Goal: Book appointment/travel/reservation

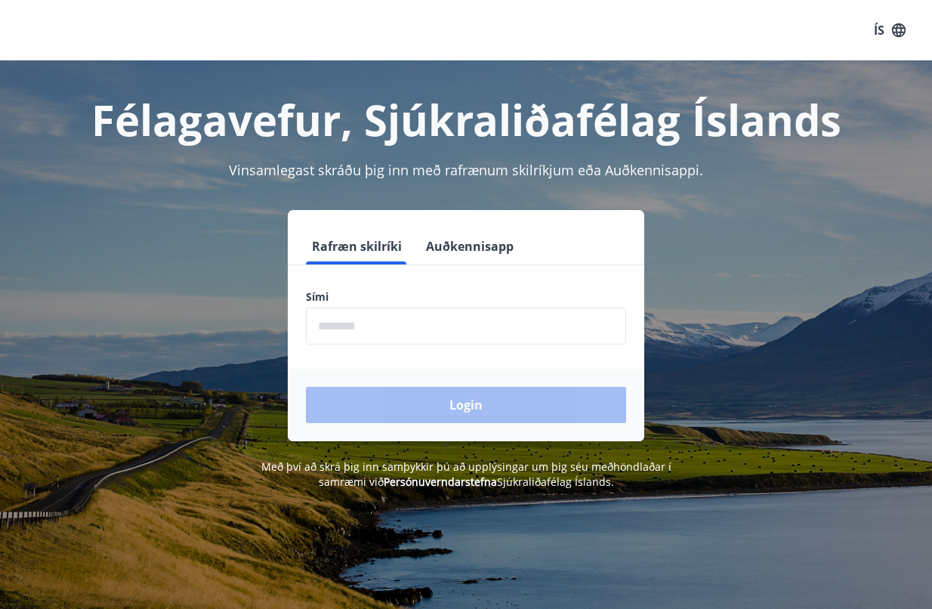
click at [503, 338] on input "phone" at bounding box center [466, 326] width 320 height 37
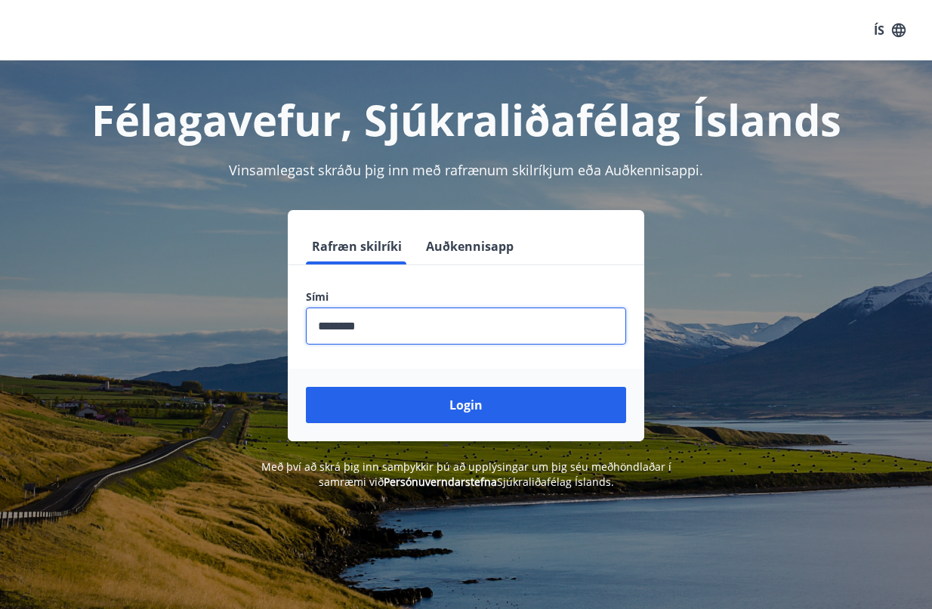
type input "********"
click at [306, 387] on button "Login" at bounding box center [466, 405] width 320 height 36
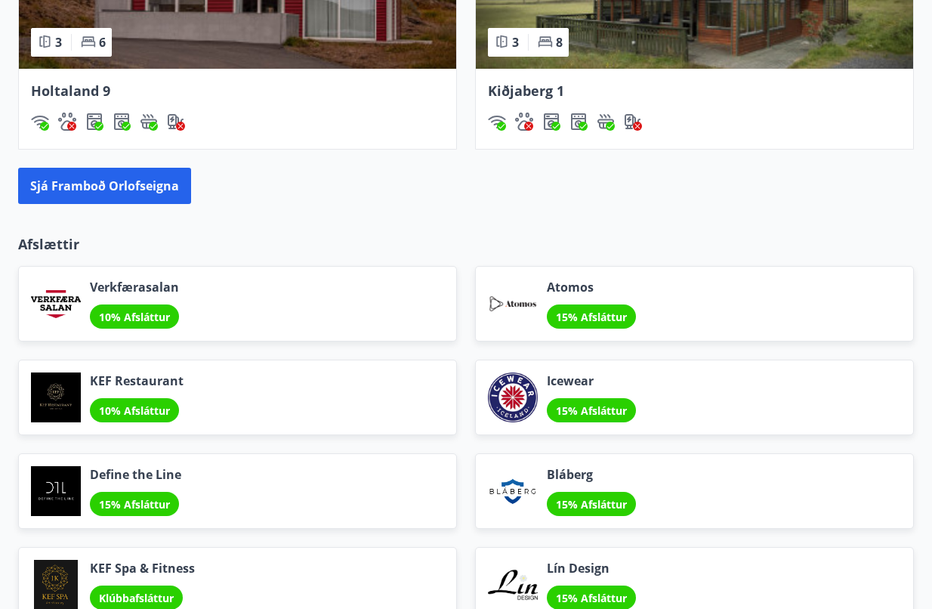
scroll to position [1751, 0]
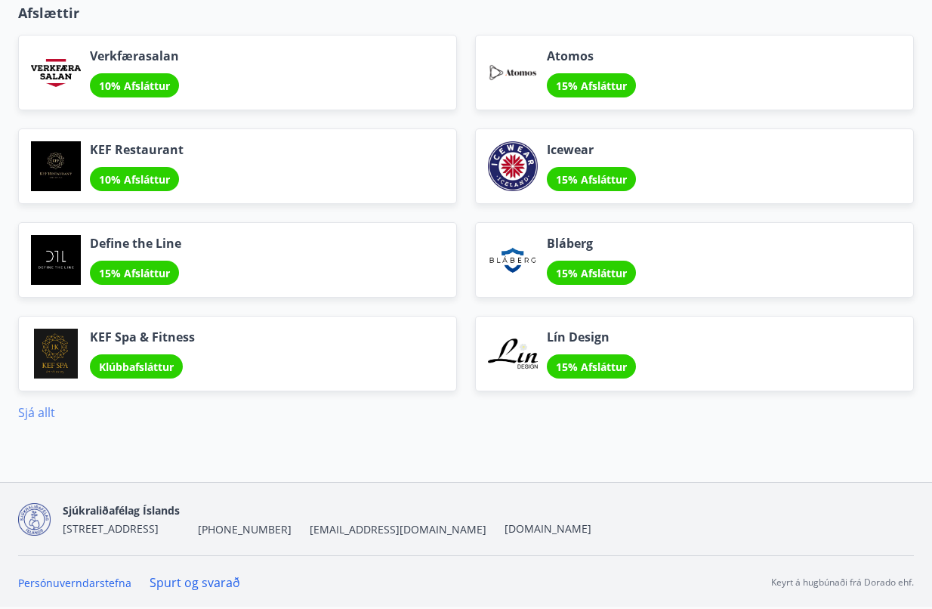
click at [41, 412] on link "Sjá allt" at bounding box center [36, 412] width 37 height 17
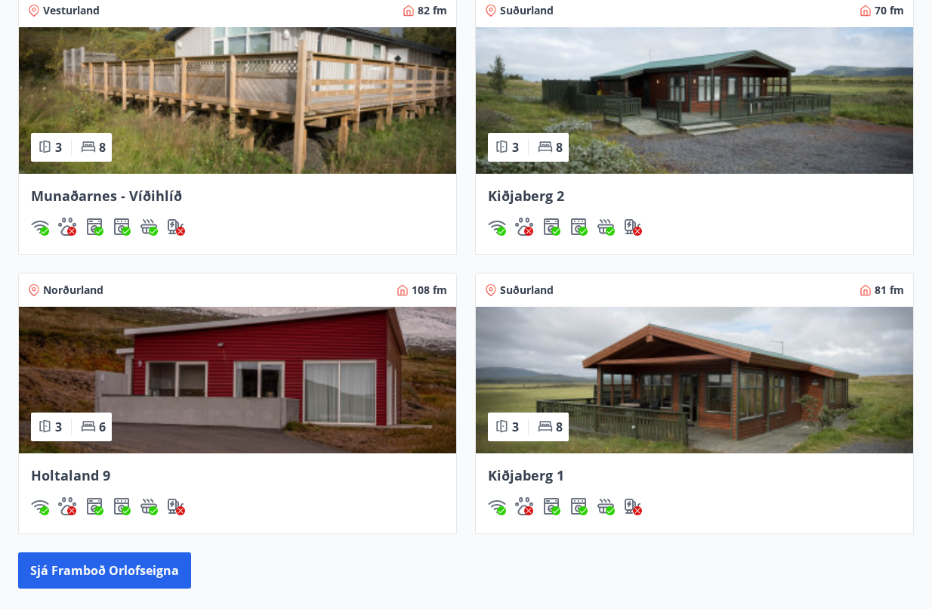
scroll to position [1326, 0]
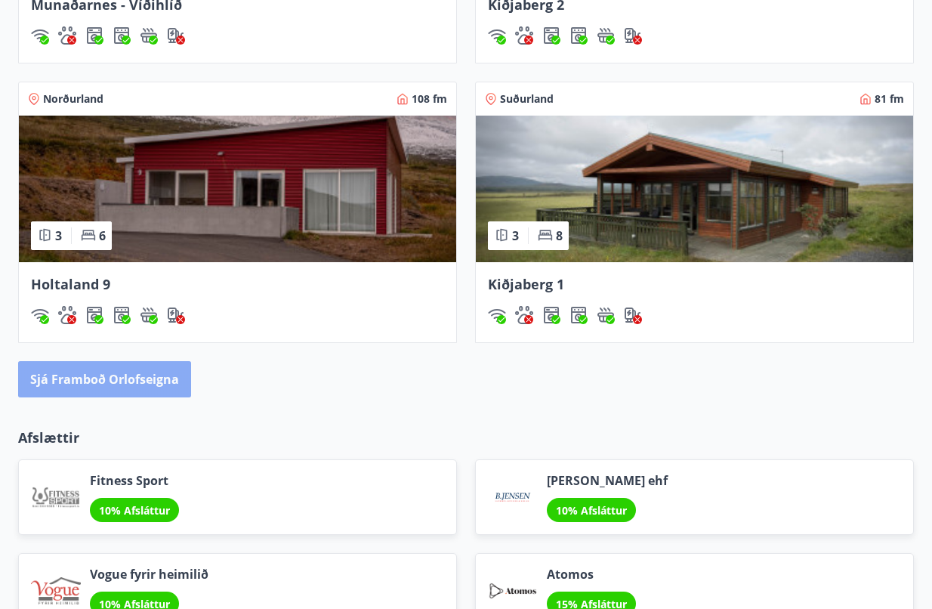
click at [172, 374] on button "Sjá framboð orlofseigna" at bounding box center [104, 379] width 173 height 36
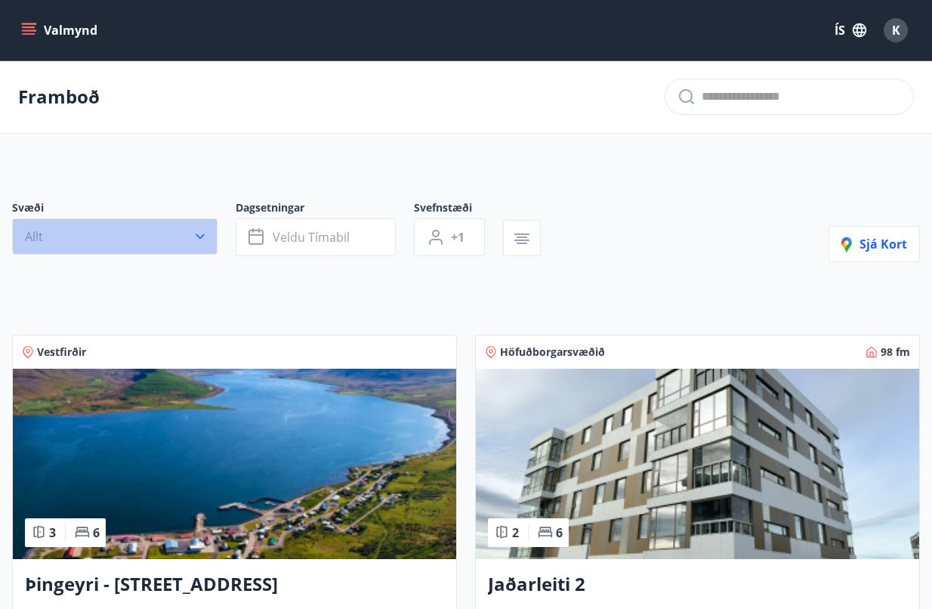
click at [203, 237] on icon "button" at bounding box center [200, 236] width 15 height 15
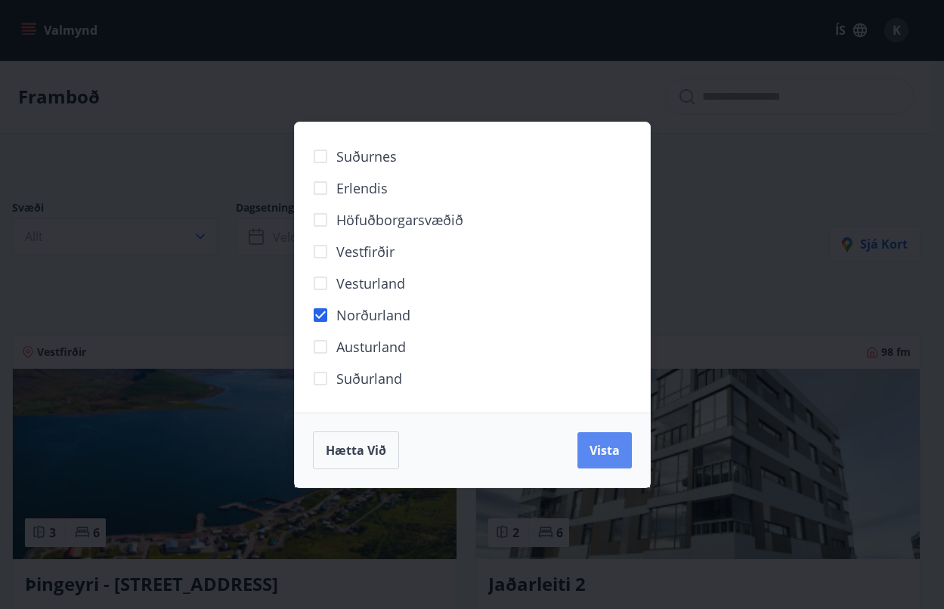
click at [616, 454] on span "Vista" at bounding box center [604, 450] width 30 height 17
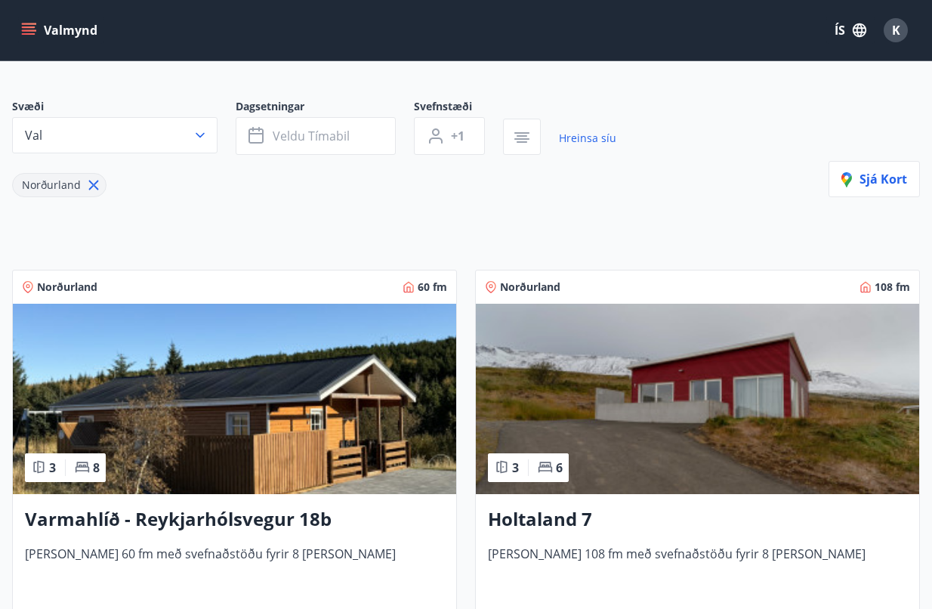
scroll to position [227, 0]
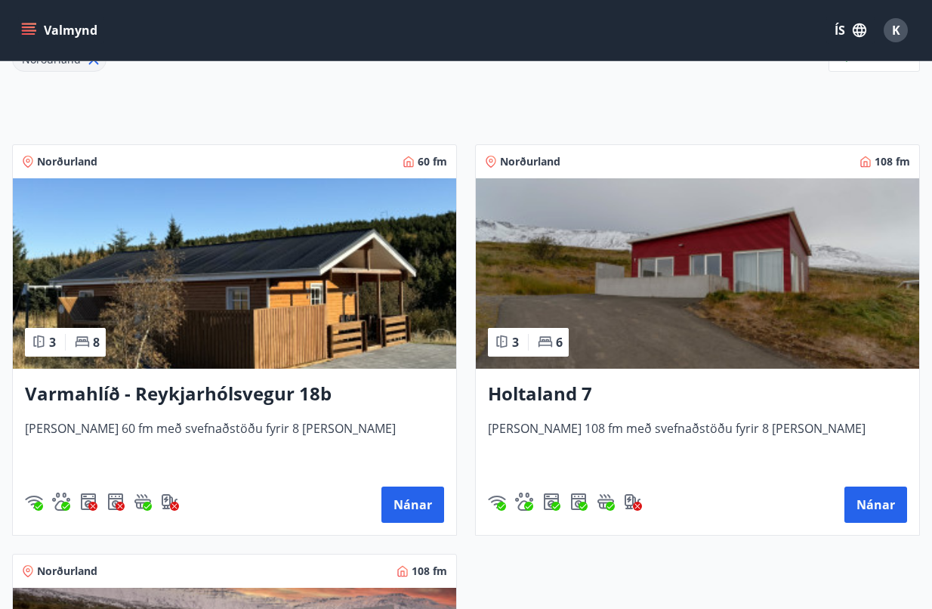
click at [76, 162] on span "Norðurland" at bounding box center [67, 161] width 60 height 15
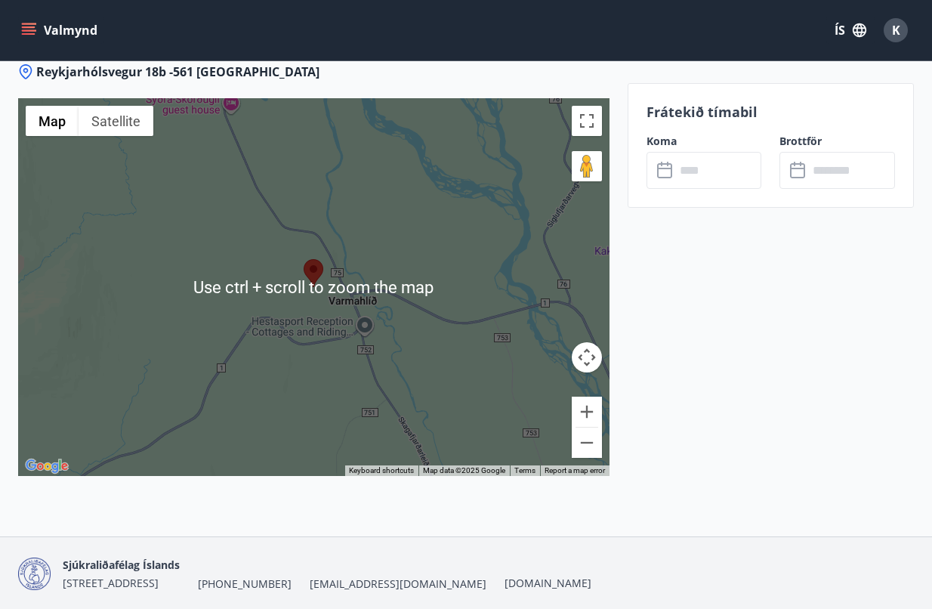
scroll to position [2645, 0]
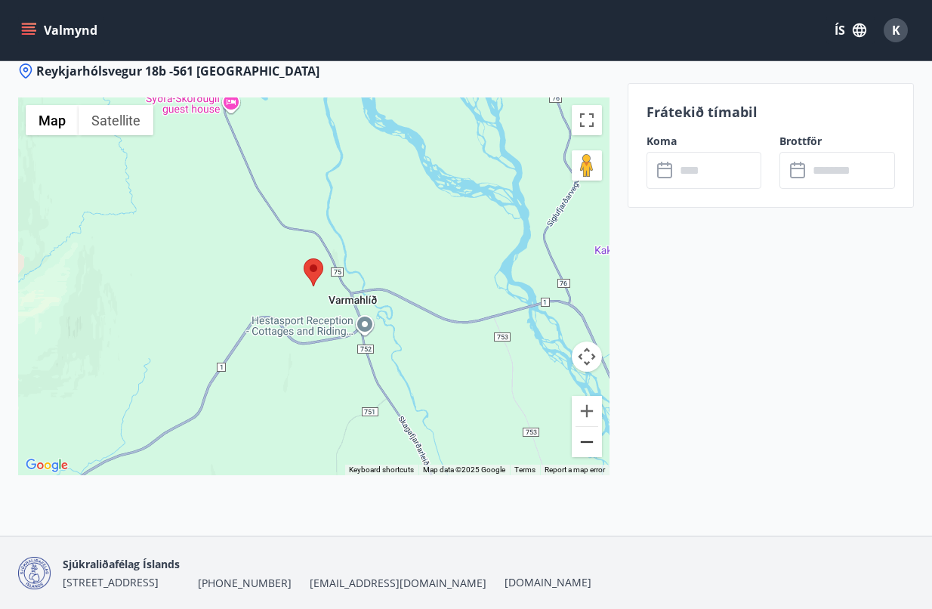
click at [593, 432] on button "Zoom out" at bounding box center [587, 442] width 30 height 30
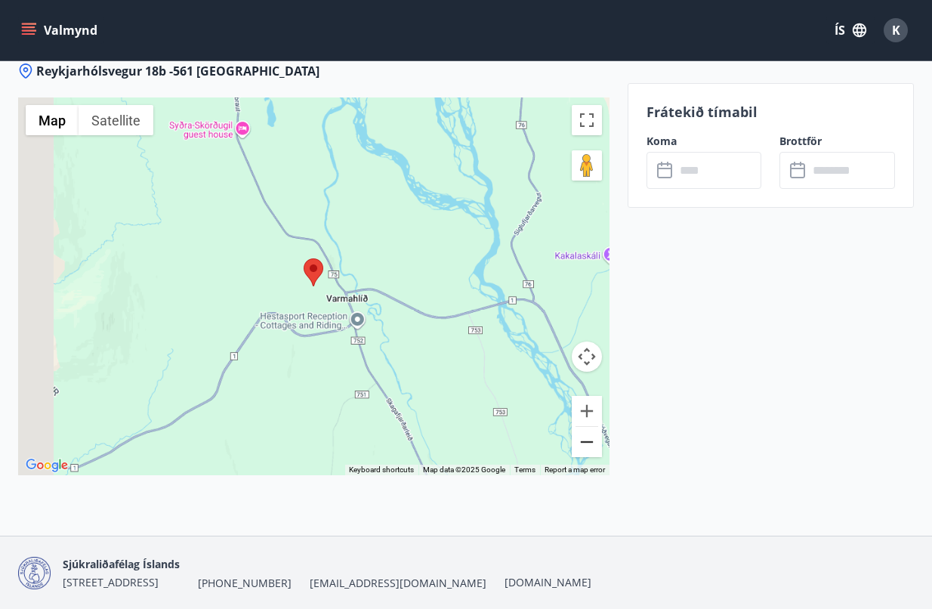
click at [593, 432] on button "Zoom out" at bounding box center [587, 442] width 30 height 30
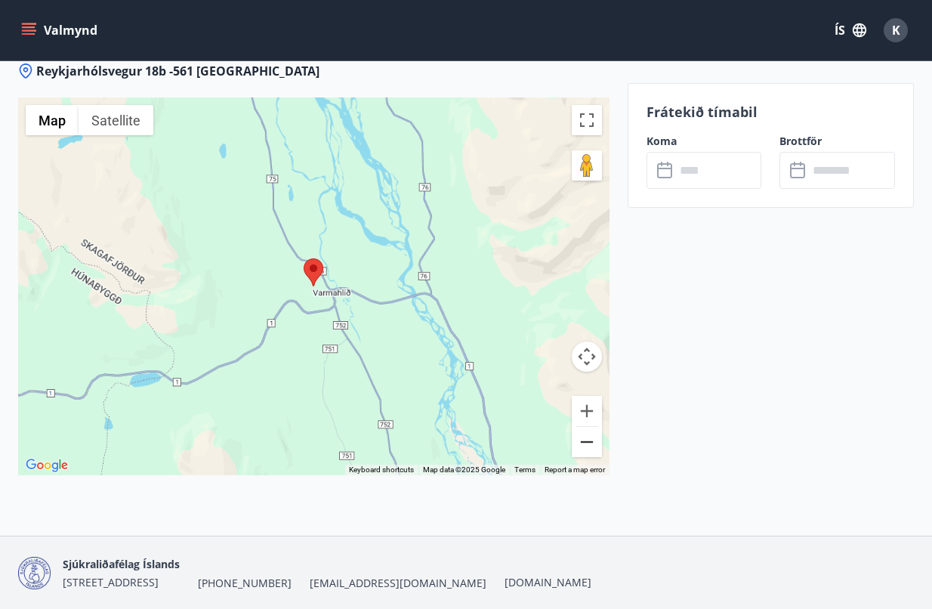
click at [593, 432] on button "Zoom out" at bounding box center [587, 442] width 30 height 30
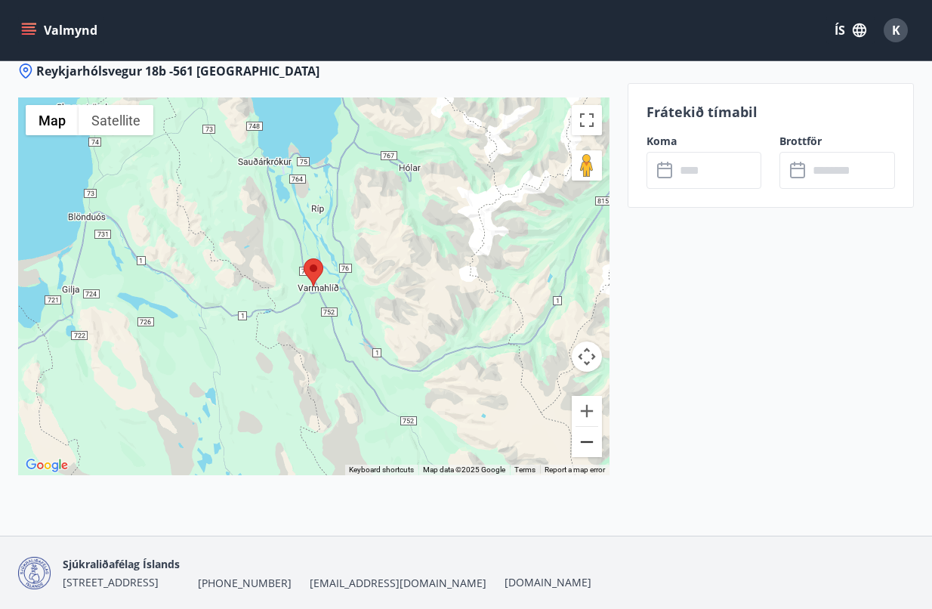
click at [593, 432] on button "Zoom out" at bounding box center [587, 442] width 30 height 30
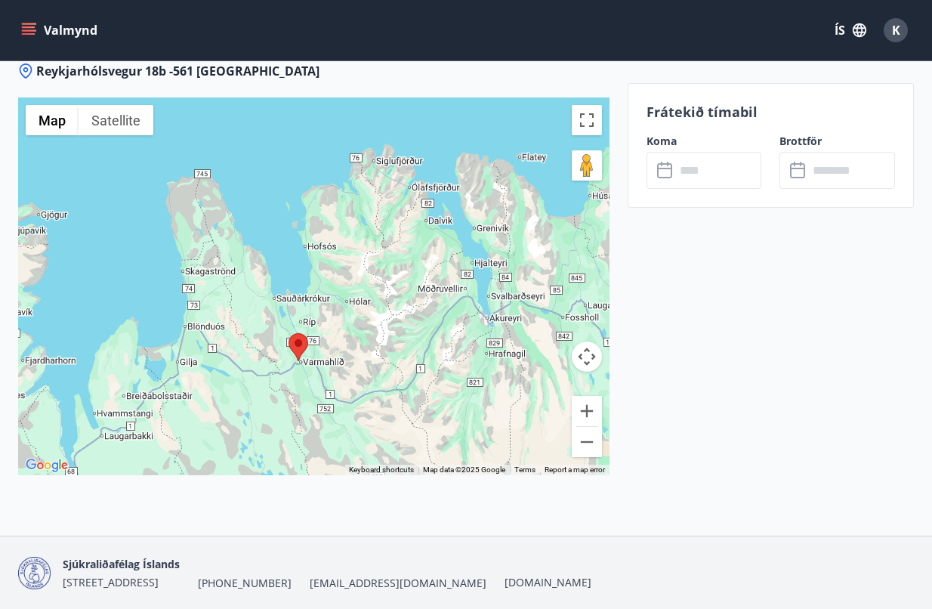
drag, startPoint x: 465, startPoint y: 330, endPoint x: 450, endPoint y: 407, distance: 78.5
click at [450, 407] on div at bounding box center [314, 286] width 592 height 378
click at [589, 411] on button "Zoom in" at bounding box center [587, 411] width 30 height 30
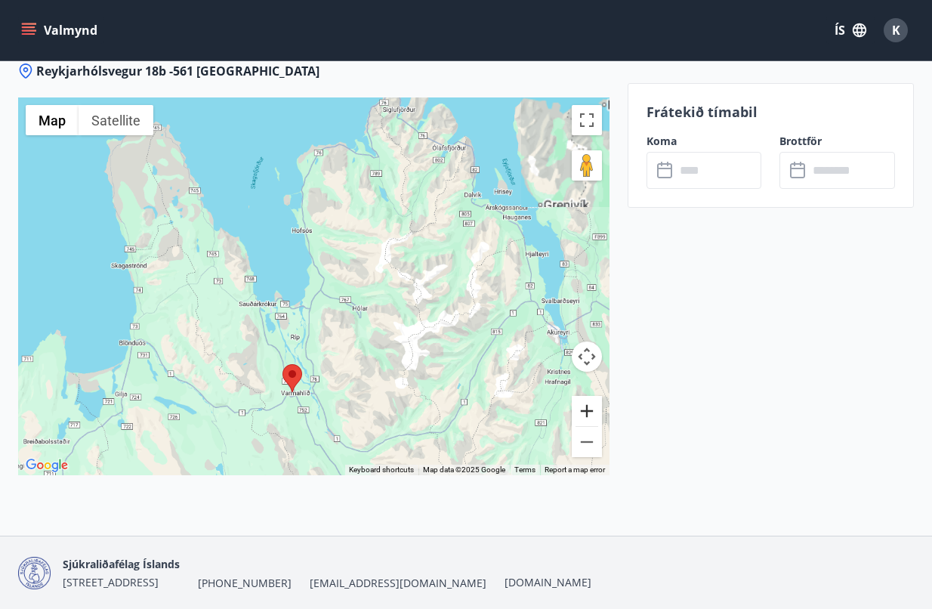
click at [589, 411] on button "Zoom in" at bounding box center [587, 411] width 30 height 30
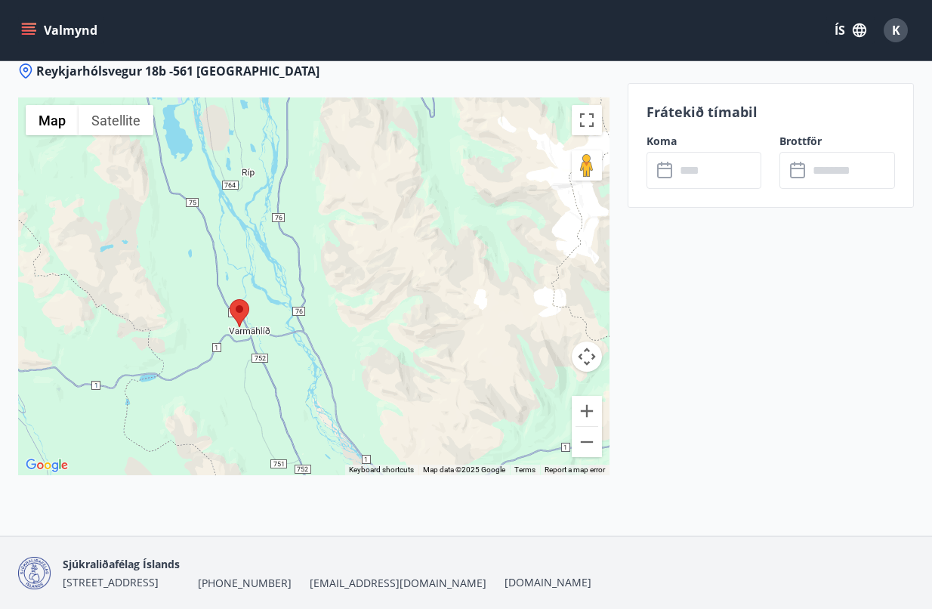
drag, startPoint x: 400, startPoint y: 353, endPoint x: 376, endPoint y: 128, distance: 225.6
click at [376, 128] on div at bounding box center [314, 286] width 592 height 378
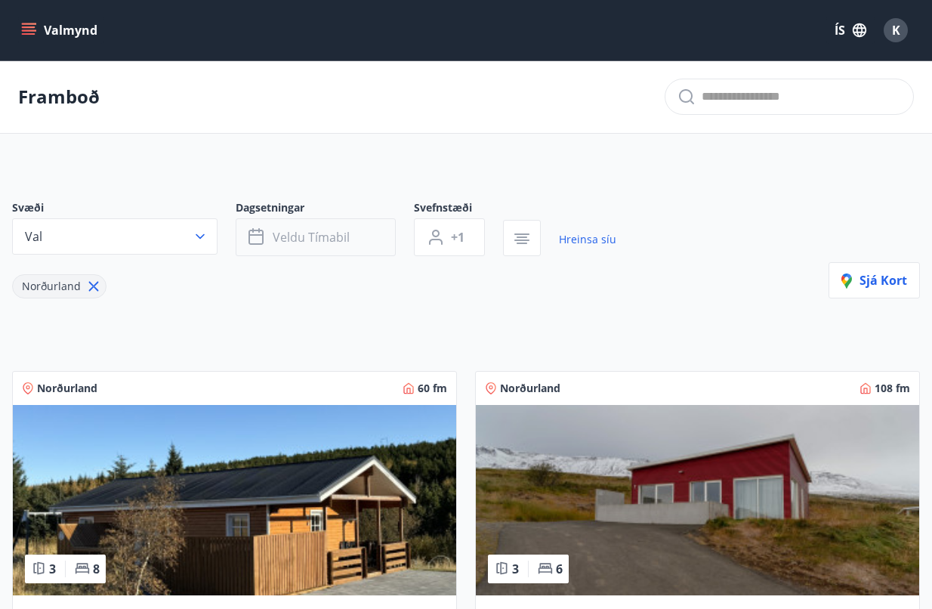
click at [262, 237] on icon "button" at bounding box center [258, 237] width 18 height 18
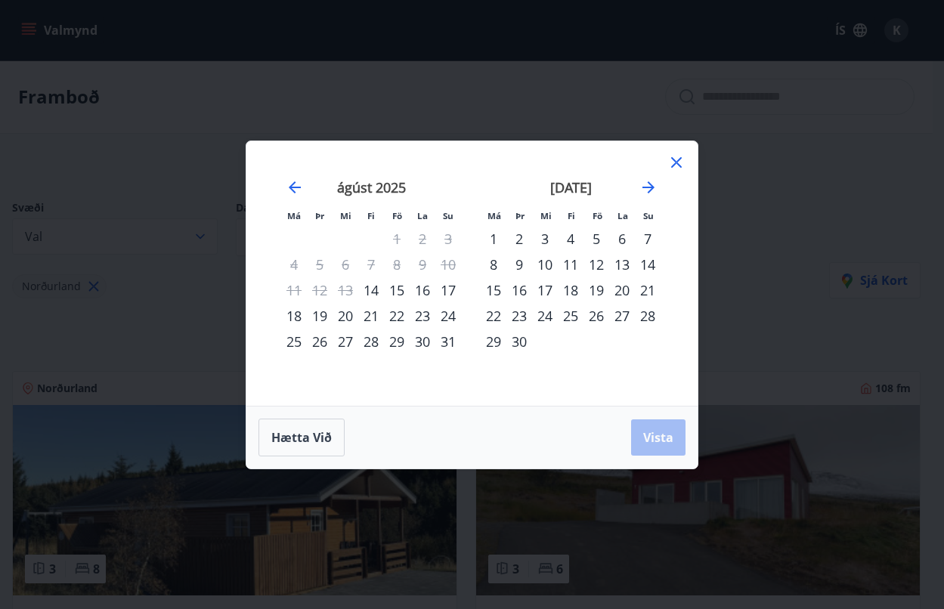
click at [400, 292] on div "15" at bounding box center [397, 290] width 26 height 26
click at [446, 290] on div "17" at bounding box center [448, 290] width 26 height 26
click at [648, 431] on span "Vista" at bounding box center [658, 437] width 30 height 17
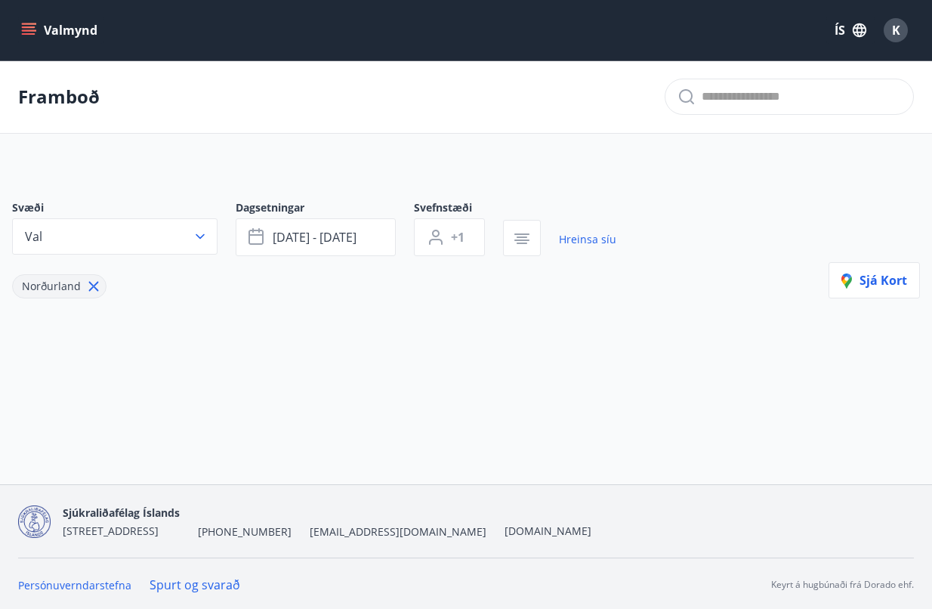
scroll to position [2, 0]
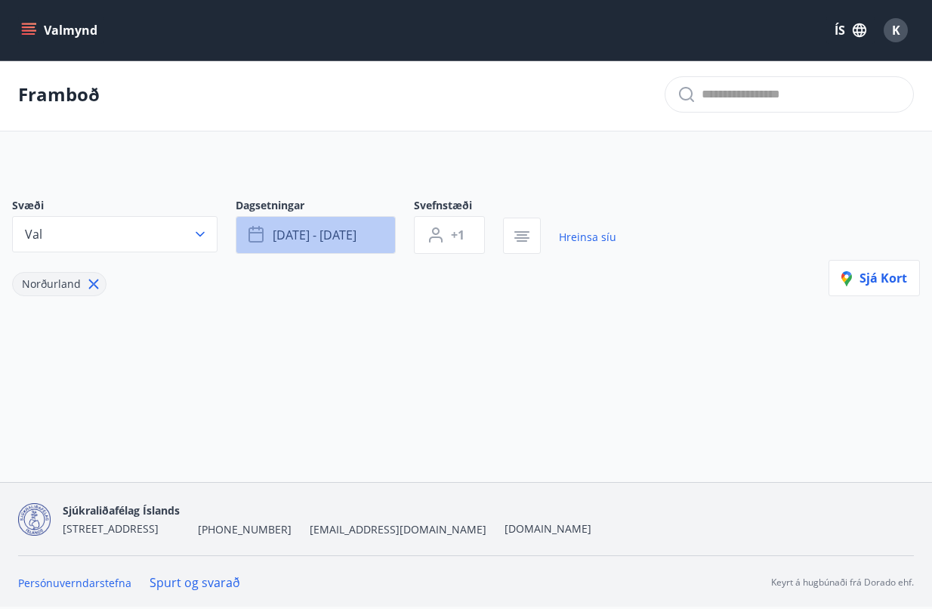
click at [351, 241] on span "ágú 15 - ágú 17" at bounding box center [315, 235] width 84 height 17
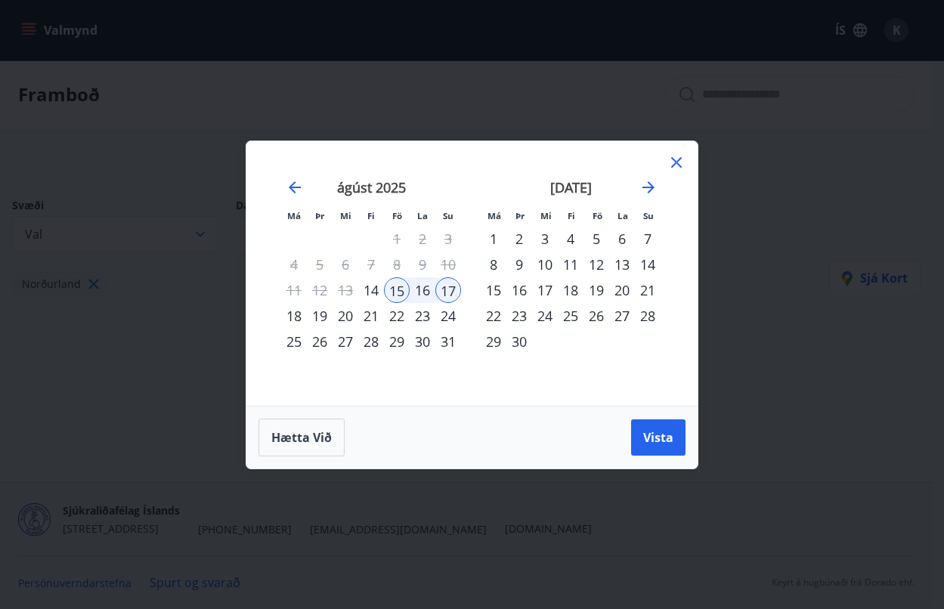
click at [421, 285] on div "16" at bounding box center [423, 290] width 26 height 26
click at [645, 429] on span "Vista" at bounding box center [658, 437] width 30 height 17
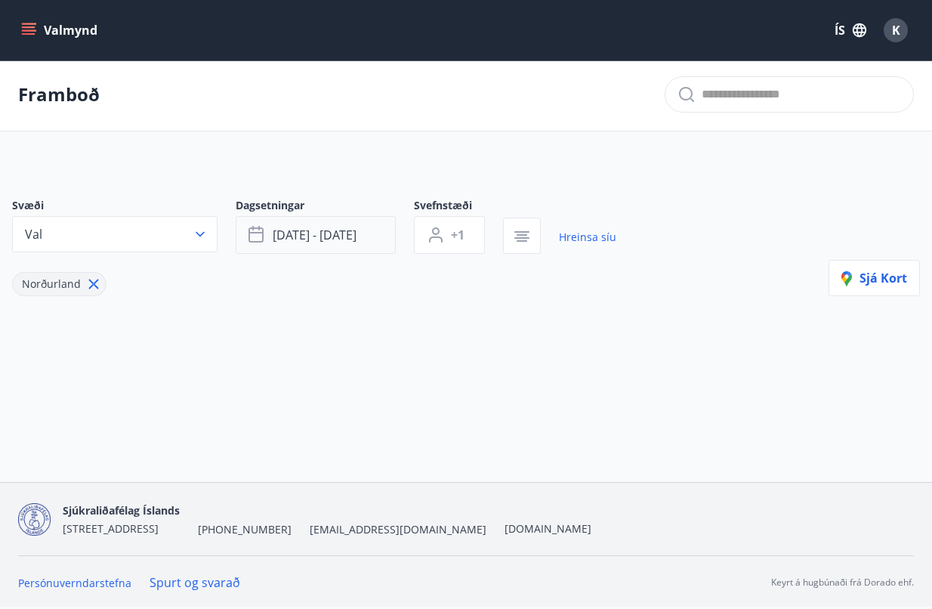
click at [366, 244] on button "ágú 16 - ágú 17" at bounding box center [316, 235] width 160 height 38
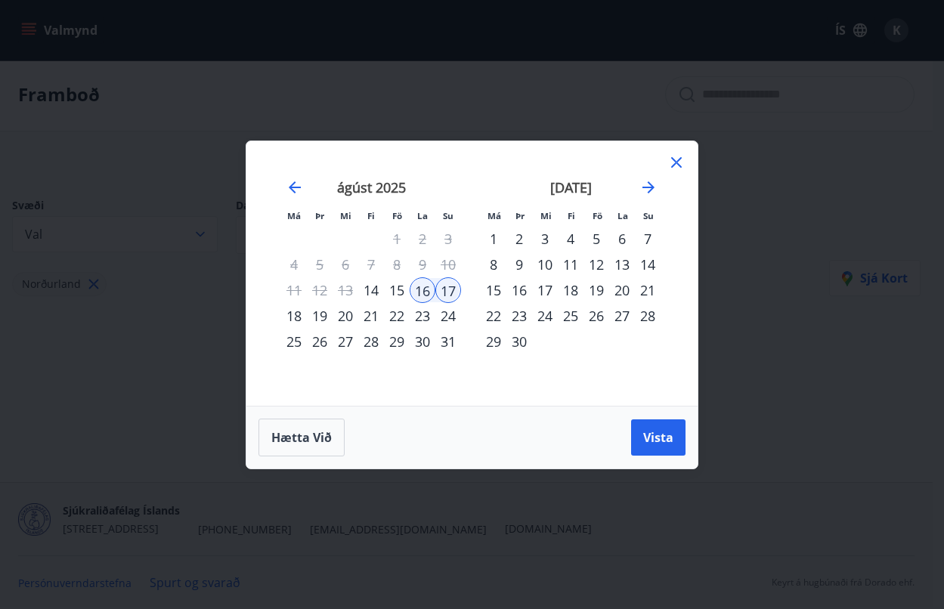
click at [676, 158] on icon at bounding box center [676, 162] width 18 height 18
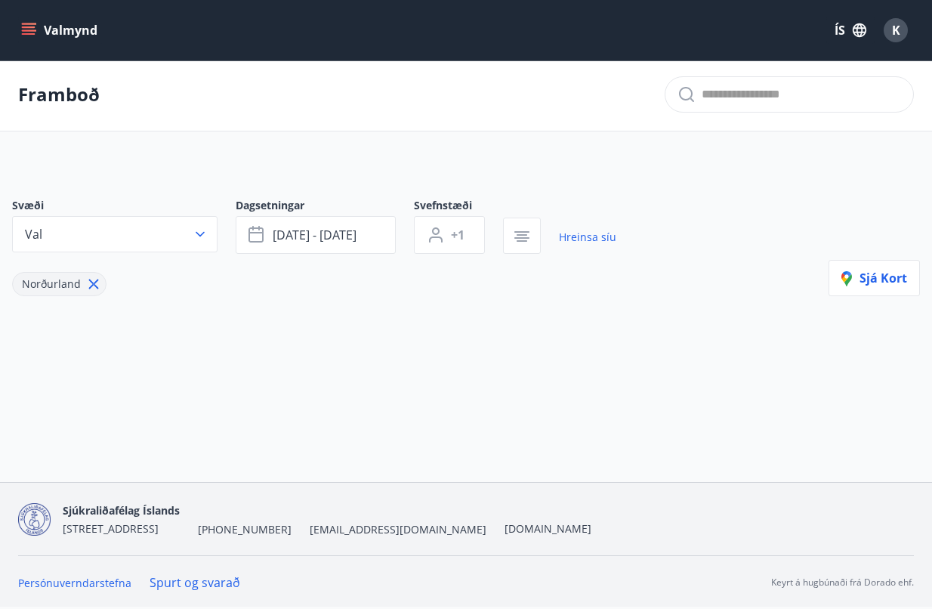
click at [95, 287] on icon at bounding box center [94, 285] width 10 height 10
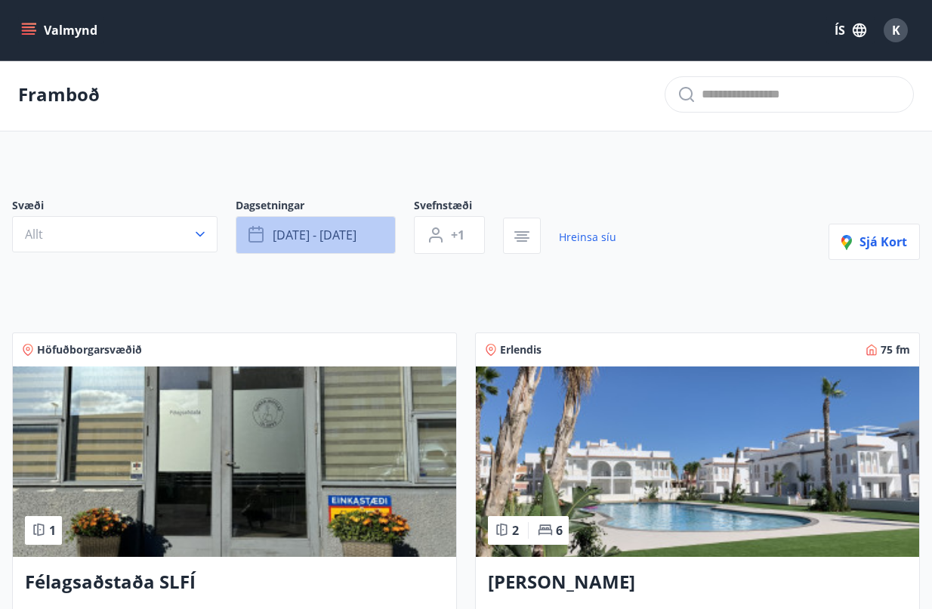
click at [378, 238] on button "ágú 16 - ágú 17" at bounding box center [316, 235] width 160 height 38
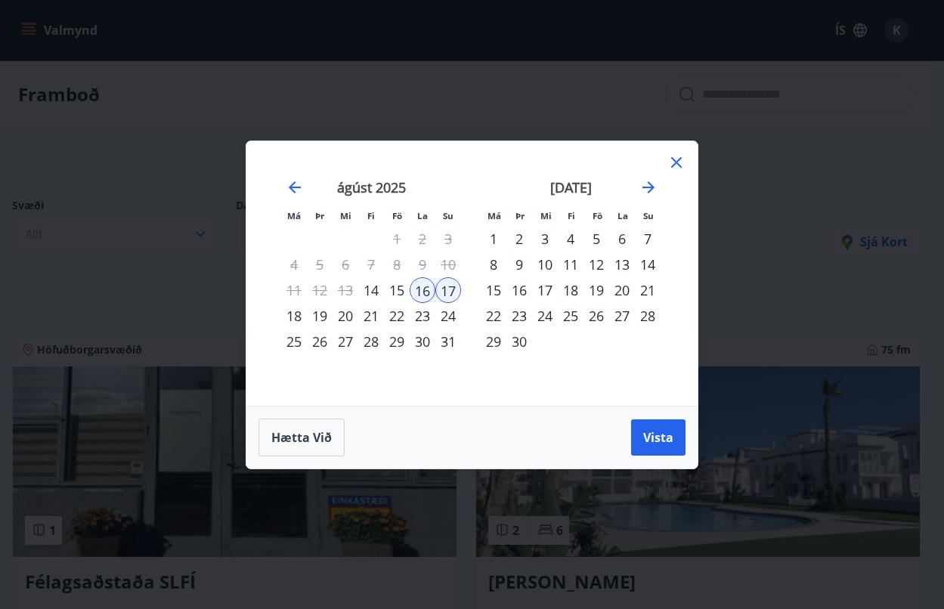
click at [397, 289] on div "15" at bounding box center [397, 290] width 26 height 26
click at [451, 294] on div "17" at bounding box center [448, 290] width 26 height 26
click at [662, 443] on span "Vista" at bounding box center [658, 437] width 30 height 17
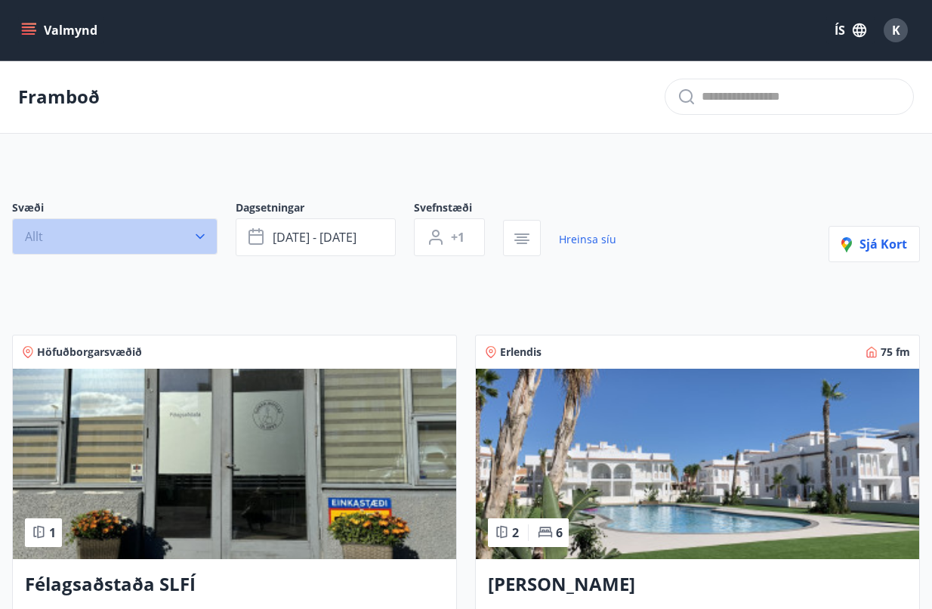
click at [206, 237] on icon "button" at bounding box center [200, 236] width 15 height 15
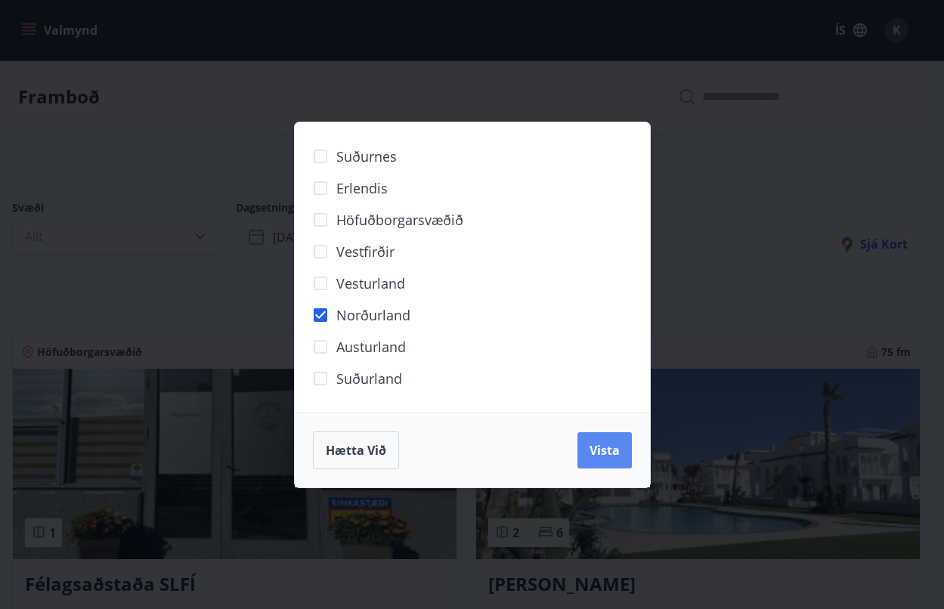
click at [601, 456] on span "Vista" at bounding box center [604, 450] width 30 height 17
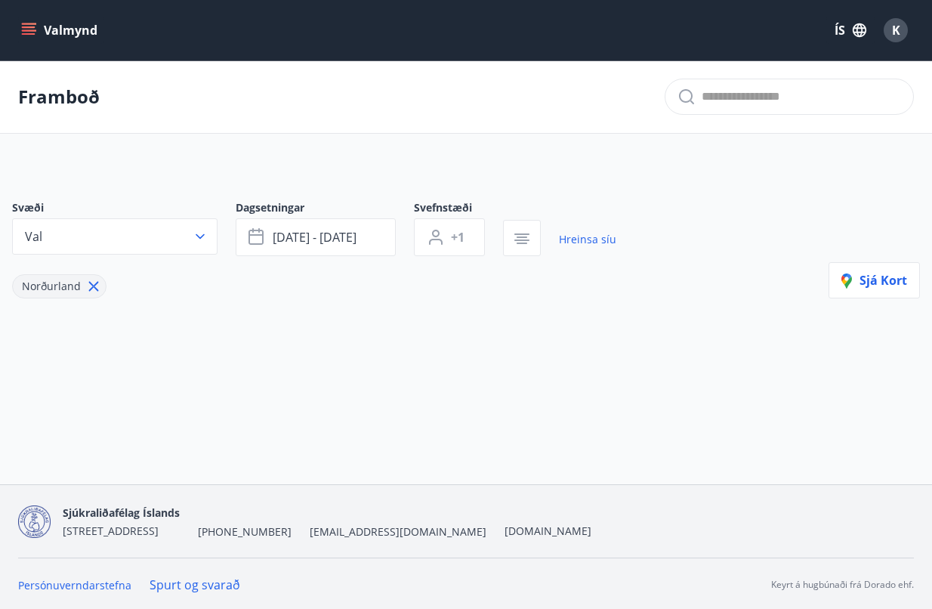
click at [91, 286] on icon at bounding box center [94, 287] width 10 height 10
click at [204, 230] on icon "button" at bounding box center [200, 236] width 15 height 15
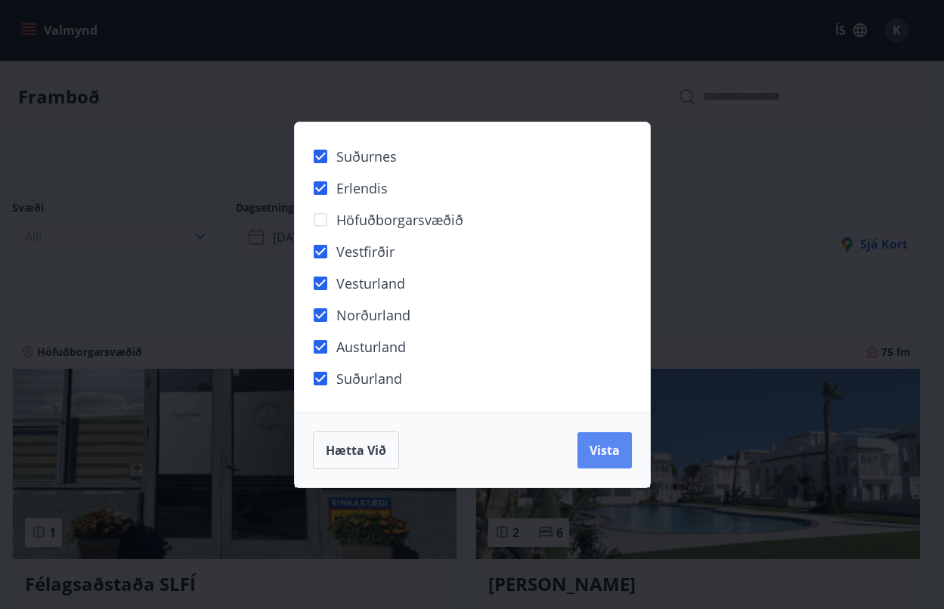
click at [591, 453] on span "Vista" at bounding box center [604, 450] width 30 height 17
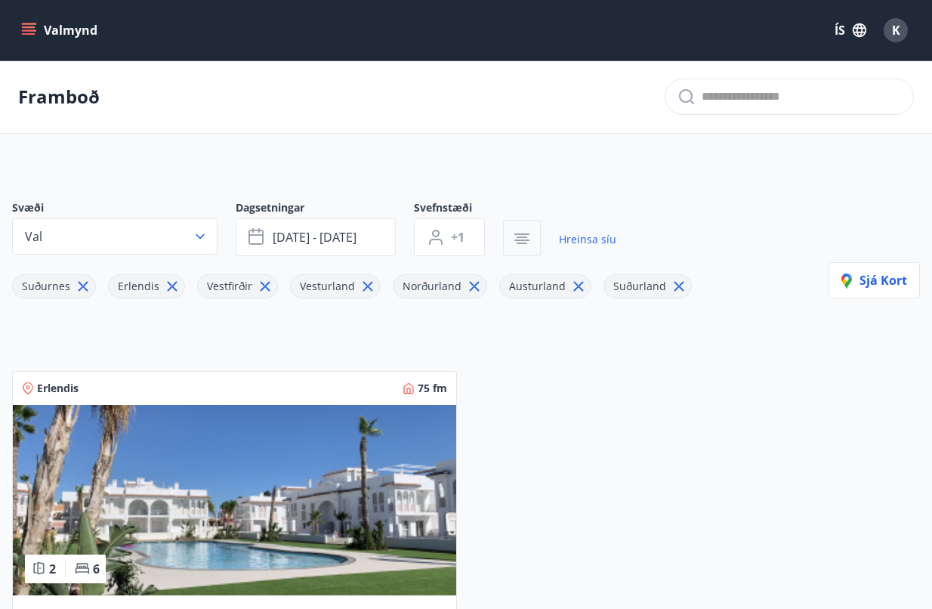
click at [512, 230] on button "button" at bounding box center [522, 238] width 38 height 36
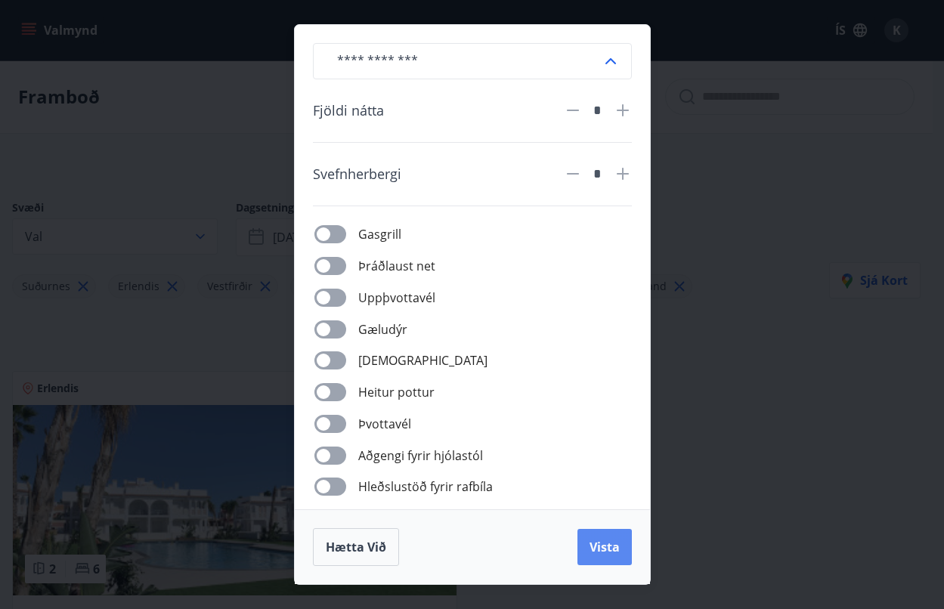
click at [613, 555] on span "Vista" at bounding box center [604, 547] width 30 height 17
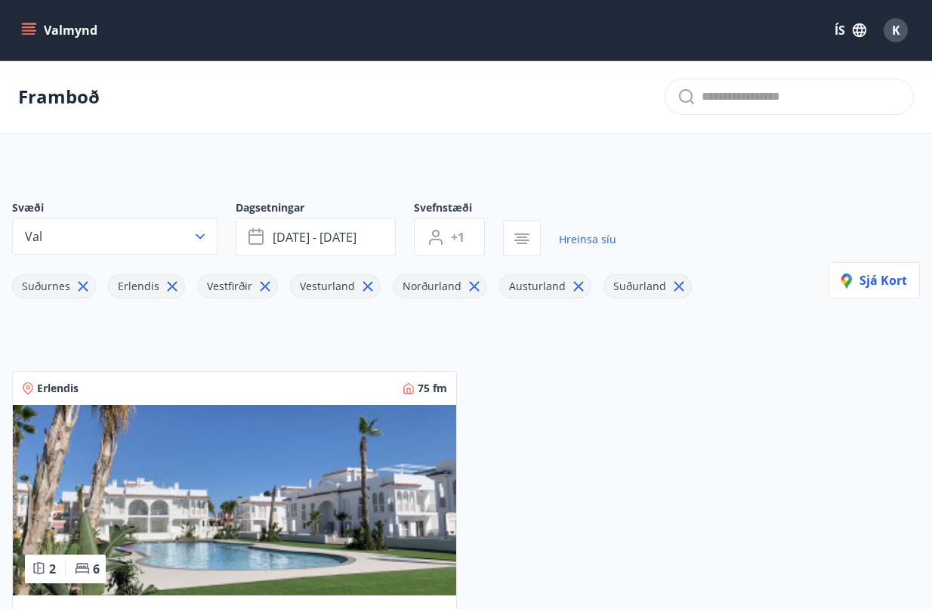
click at [83, 287] on icon at bounding box center [83, 286] width 17 height 17
click at [83, 289] on div "Erlendis" at bounding box center [50, 286] width 77 height 24
drag, startPoint x: 83, startPoint y: 290, endPoint x: 32, endPoint y: 305, distance: 52.8
click at [83, 292] on div "Erlendis" at bounding box center [50, 286] width 77 height 24
click at [76, 289] on icon at bounding box center [76, 286] width 17 height 17
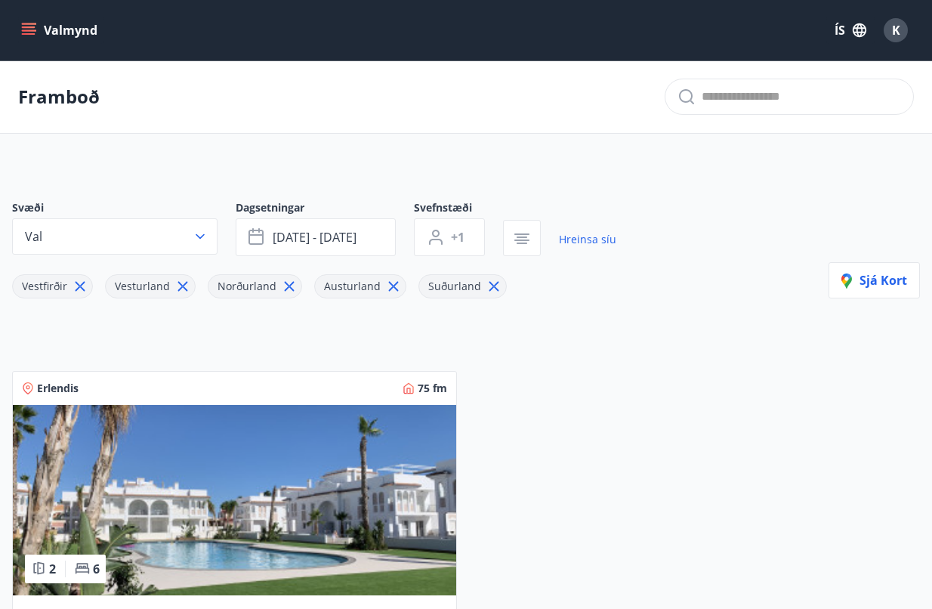
click at [76, 289] on icon at bounding box center [80, 286] width 17 height 17
click at [76, 289] on span "Vesturland" at bounding box center [49, 287] width 73 height 16
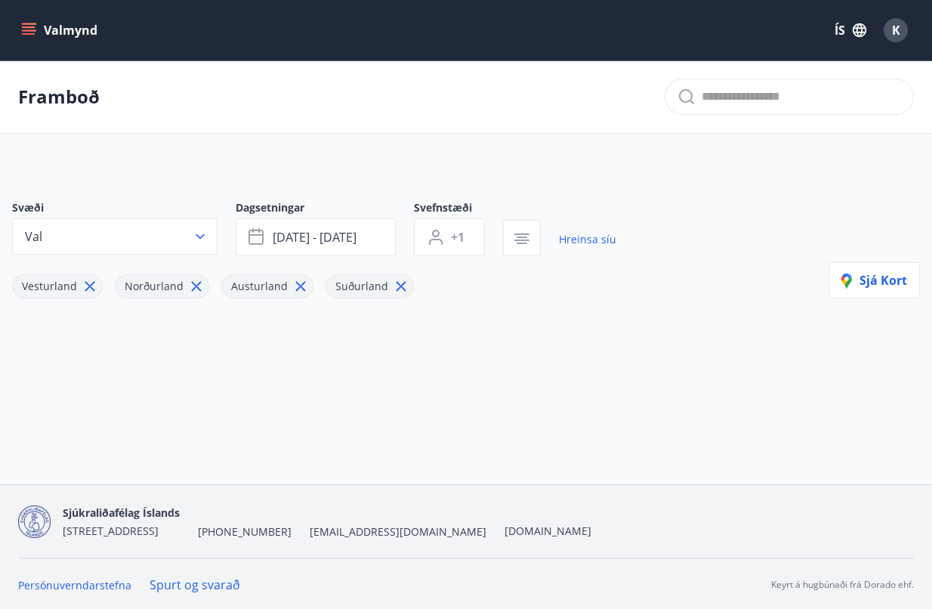
click at [88, 283] on icon at bounding box center [90, 286] width 17 height 17
click at [91, 286] on icon at bounding box center [94, 287] width 10 height 10
click at [90, 286] on icon at bounding box center [92, 287] width 10 height 10
click at [85, 290] on icon at bounding box center [87, 286] width 17 height 17
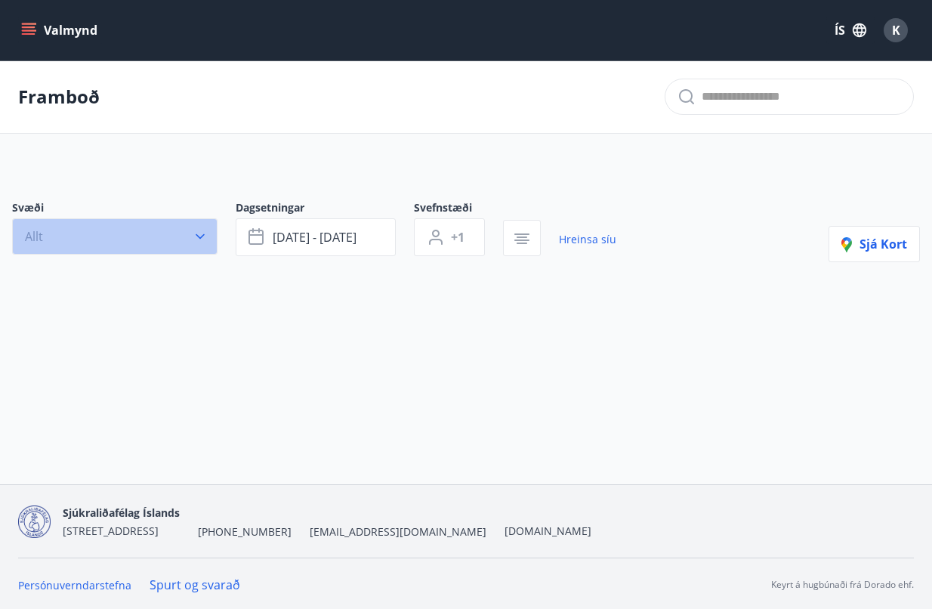
click at [193, 238] on button "Allt" at bounding box center [115, 236] width 206 height 36
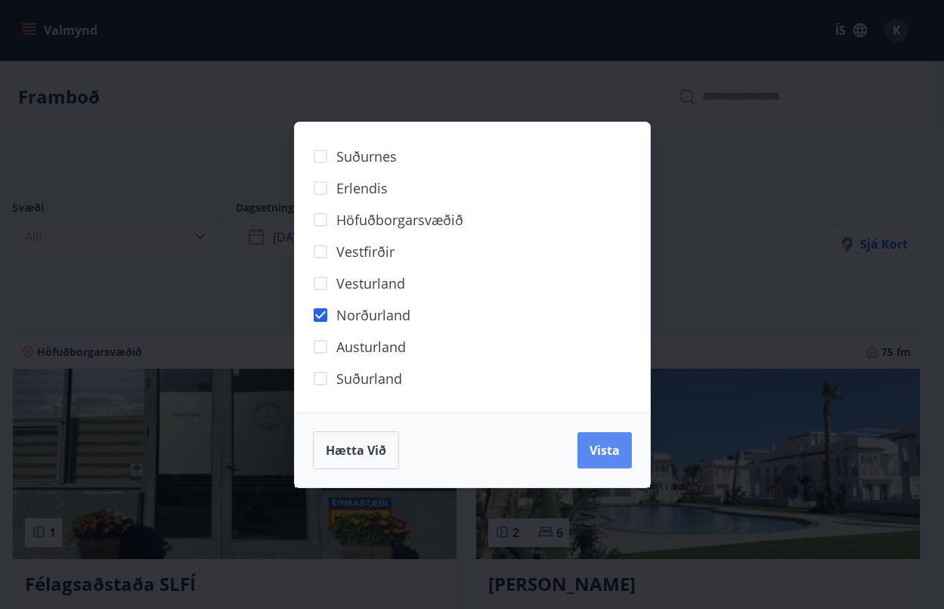
click at [603, 453] on span "Vista" at bounding box center [604, 450] width 30 height 17
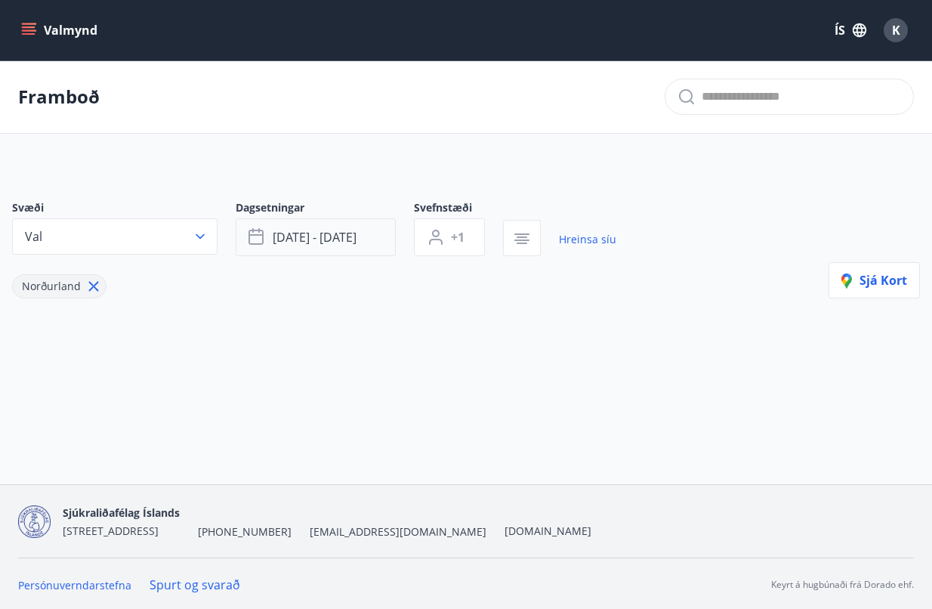
click at [344, 238] on span "ágú 15 - ágú 17" at bounding box center [315, 237] width 84 height 17
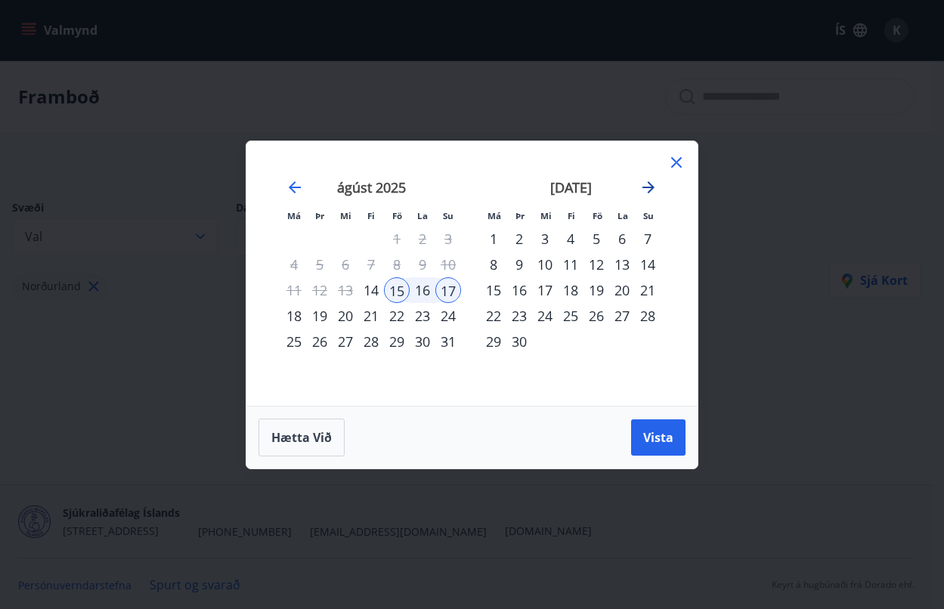
click at [645, 187] on icon "Move forward to switch to the next month." at bounding box center [648, 187] width 12 height 12
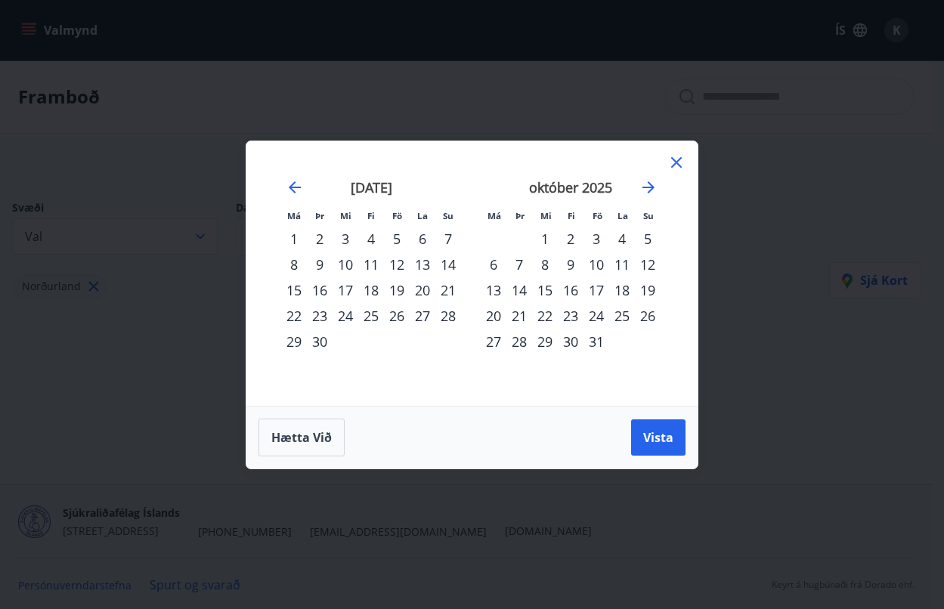
click at [391, 293] on div "19" at bounding box center [397, 290] width 26 height 26
click at [451, 292] on div "21" at bounding box center [448, 290] width 26 height 26
click at [648, 435] on span "Vista" at bounding box center [658, 437] width 30 height 17
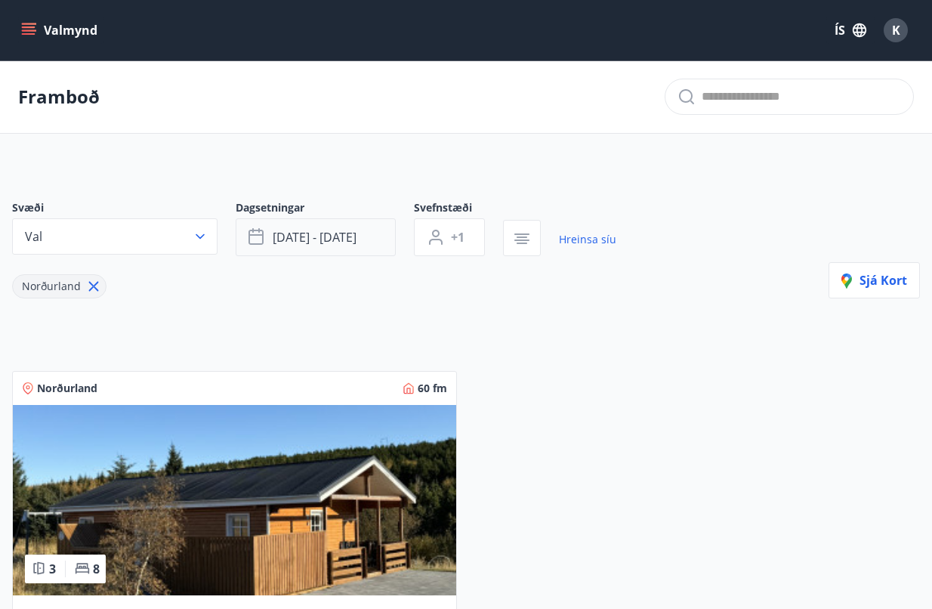
click at [384, 244] on button "sep 19 - sep 21" at bounding box center [316, 237] width 160 height 38
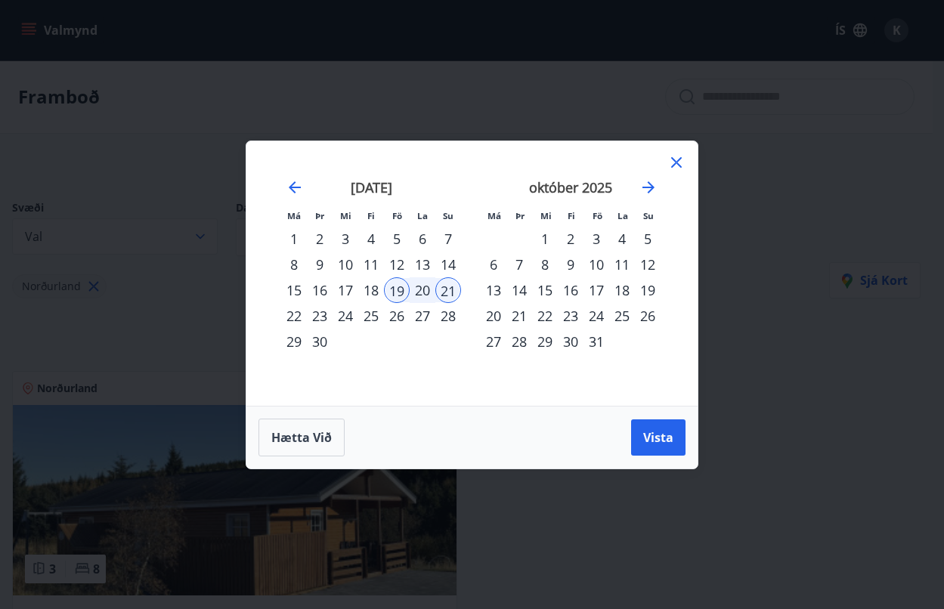
click at [669, 154] on icon at bounding box center [676, 162] width 18 height 18
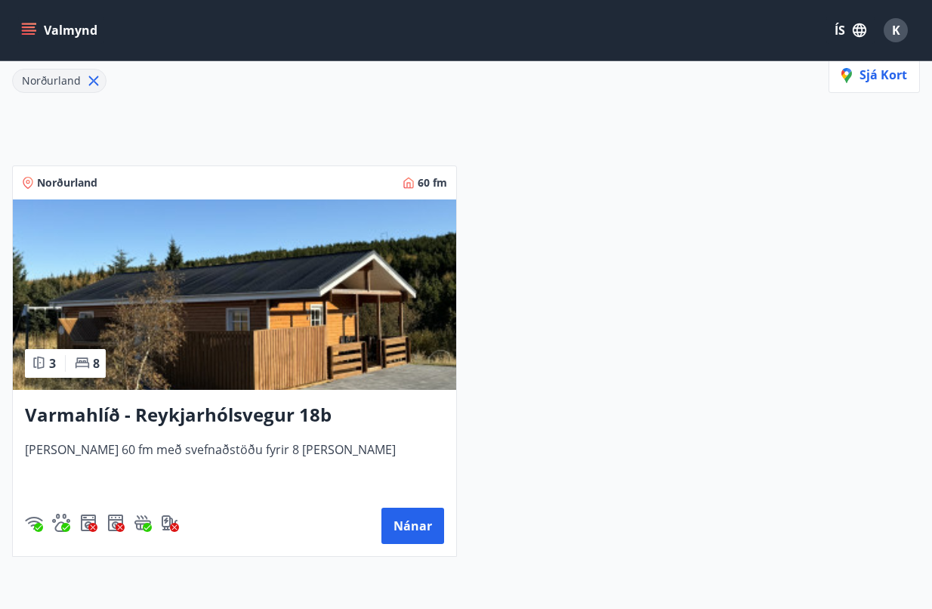
scroll to position [227, 0]
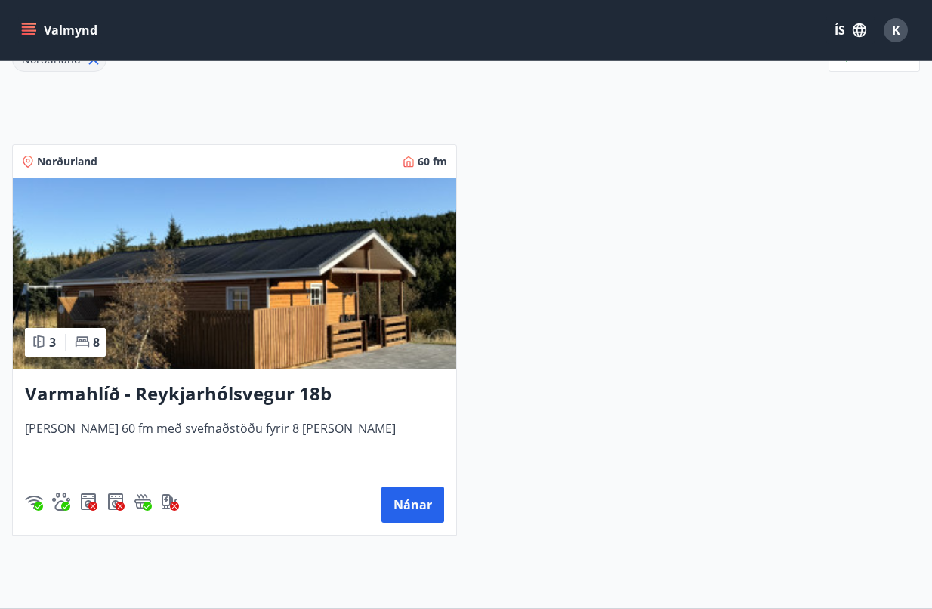
click at [274, 326] on img at bounding box center [235, 273] width 444 height 190
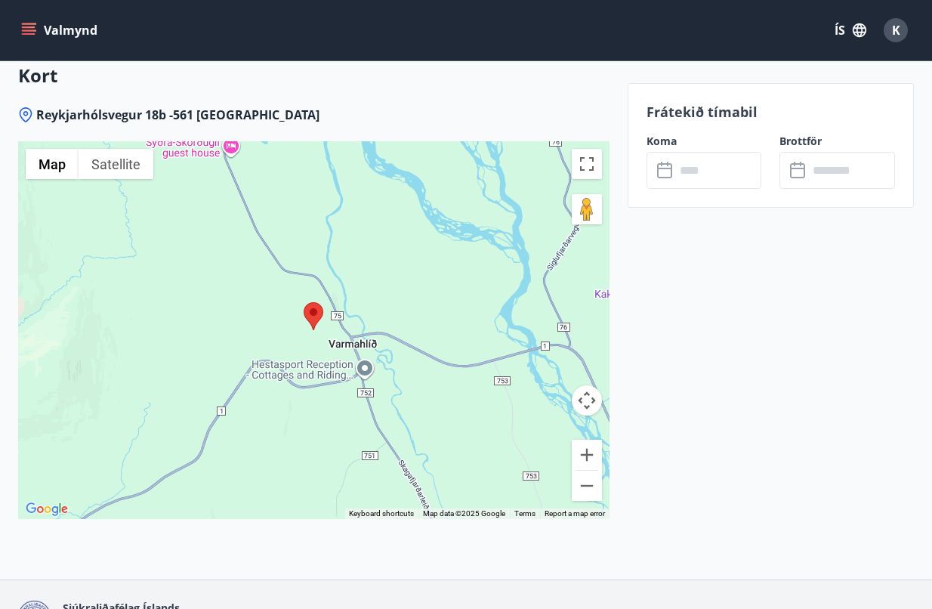
scroll to position [2698, 0]
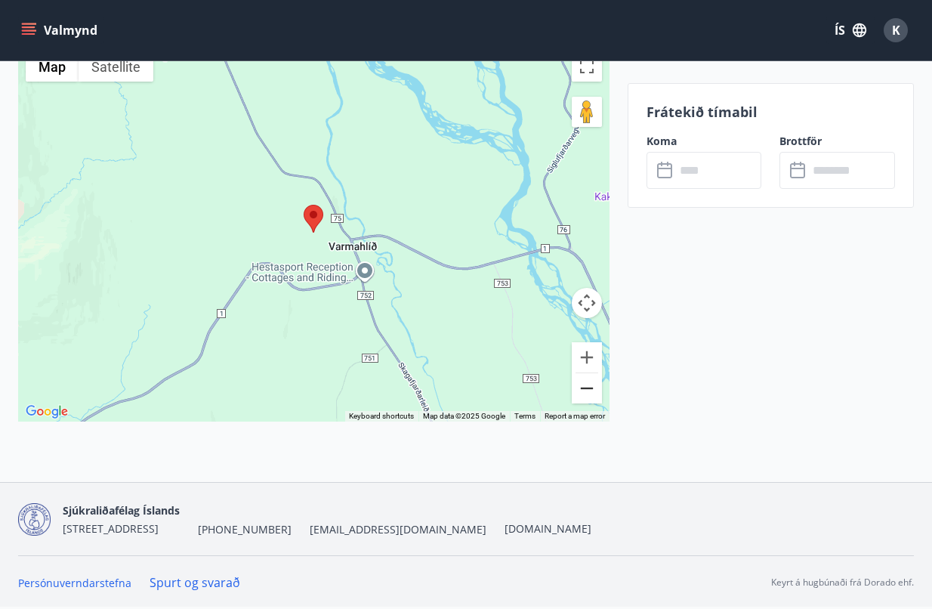
click at [594, 391] on button "Zoom out" at bounding box center [587, 388] width 30 height 30
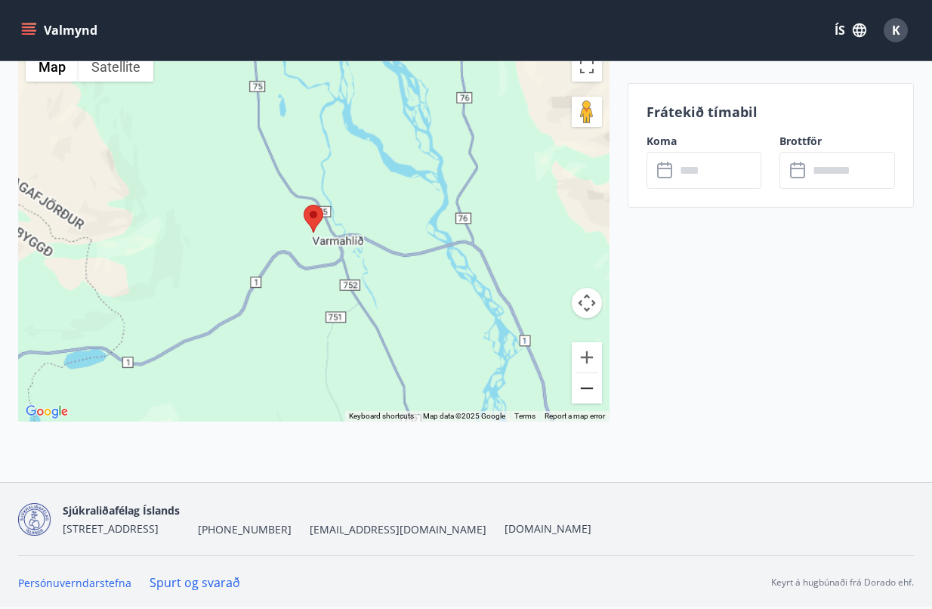
click at [594, 391] on button "Zoom out" at bounding box center [587, 388] width 30 height 30
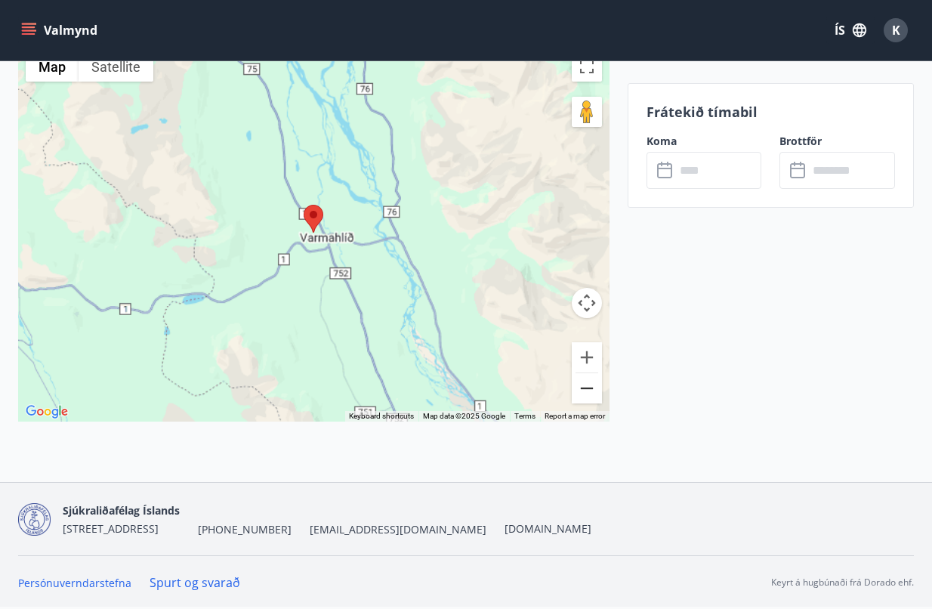
click at [594, 391] on button "Zoom out" at bounding box center [587, 388] width 30 height 30
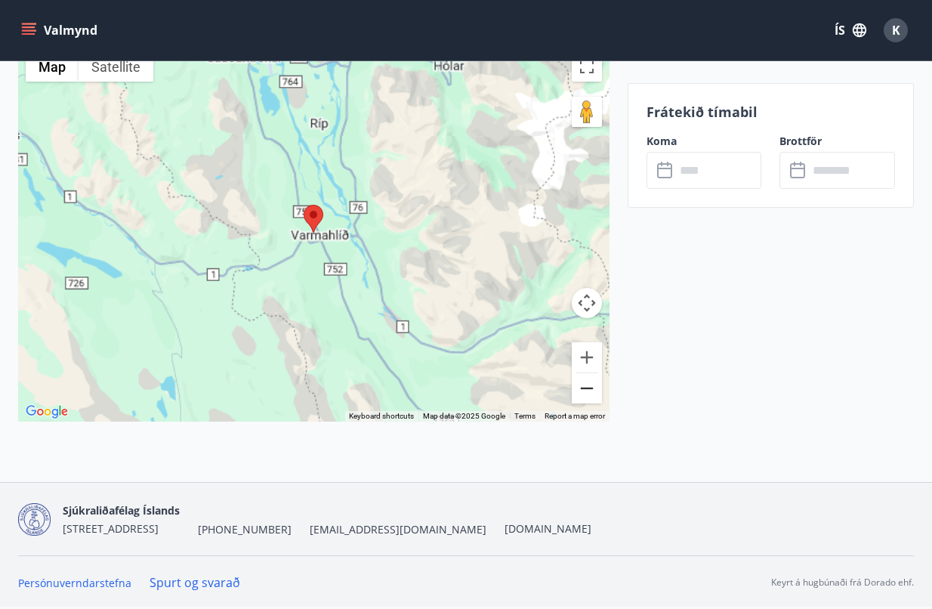
click at [594, 391] on button "Zoom out" at bounding box center [587, 388] width 30 height 30
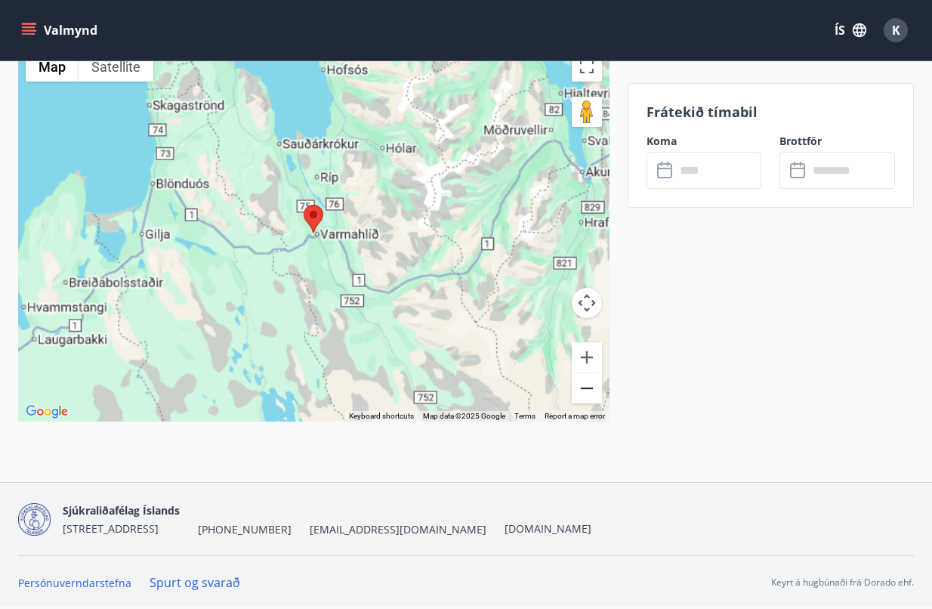
click at [594, 391] on button "Zoom out" at bounding box center [587, 388] width 30 height 30
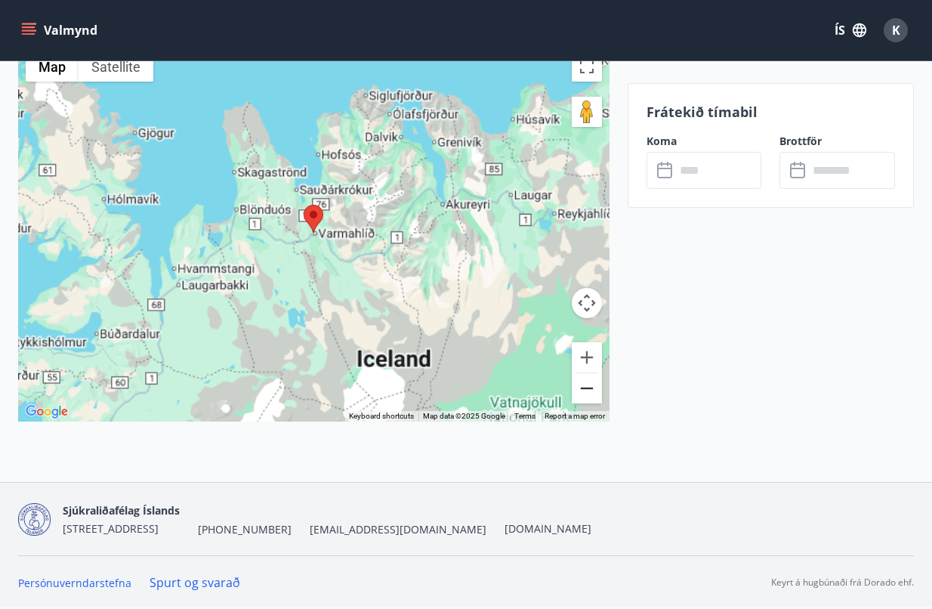
click at [594, 391] on button "Zoom out" at bounding box center [587, 388] width 30 height 30
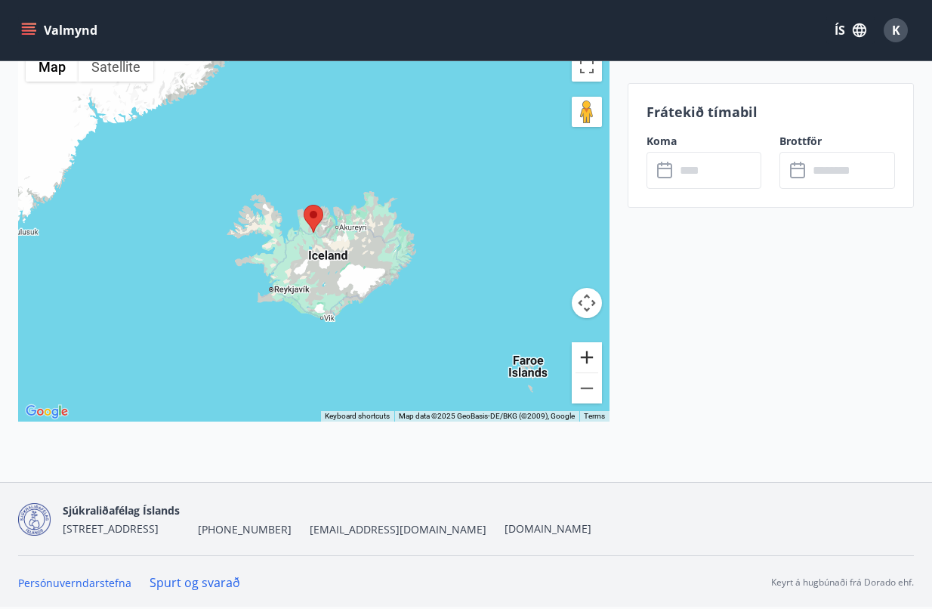
click at [587, 360] on button "Zoom in" at bounding box center [587, 357] width 30 height 30
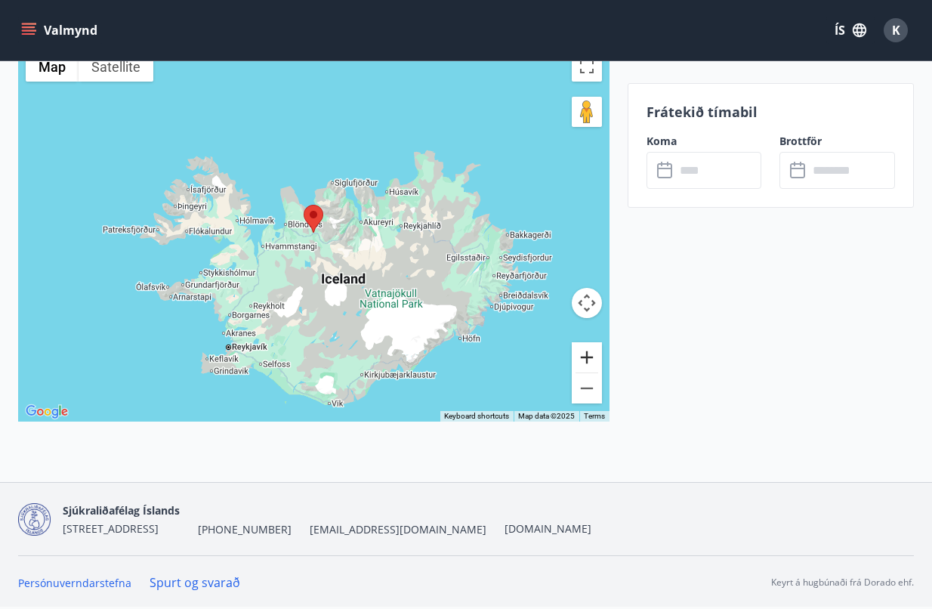
click at [587, 360] on button "Zoom in" at bounding box center [587, 357] width 30 height 30
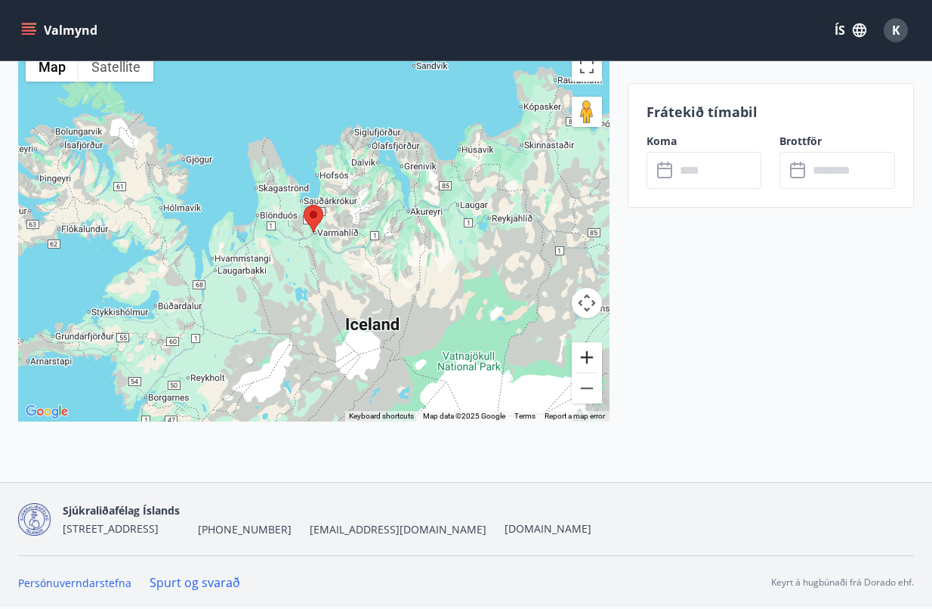
click at [587, 360] on button "Zoom in" at bounding box center [587, 357] width 30 height 30
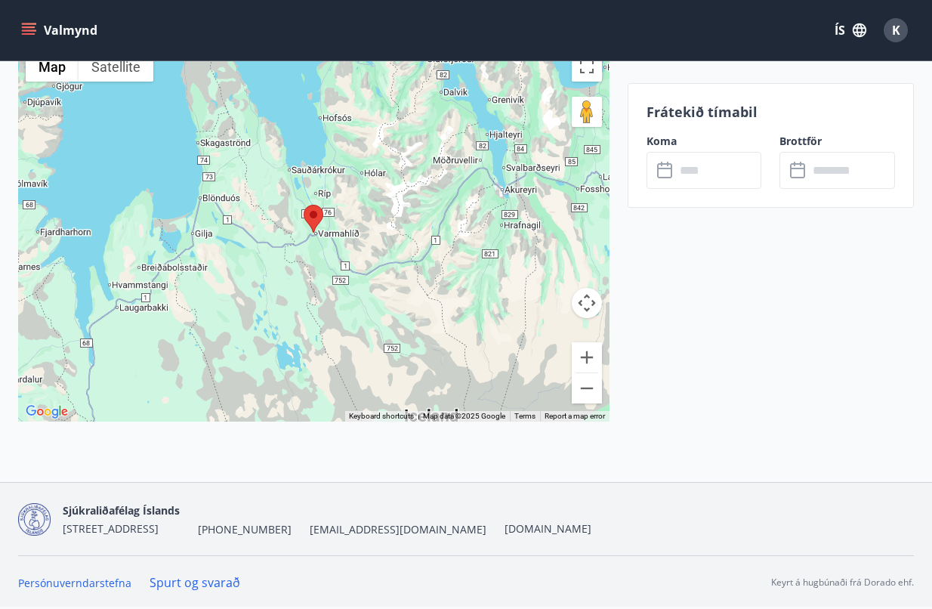
click at [529, 196] on div at bounding box center [314, 233] width 592 height 378
click at [578, 399] on button "Zoom out" at bounding box center [587, 388] width 30 height 30
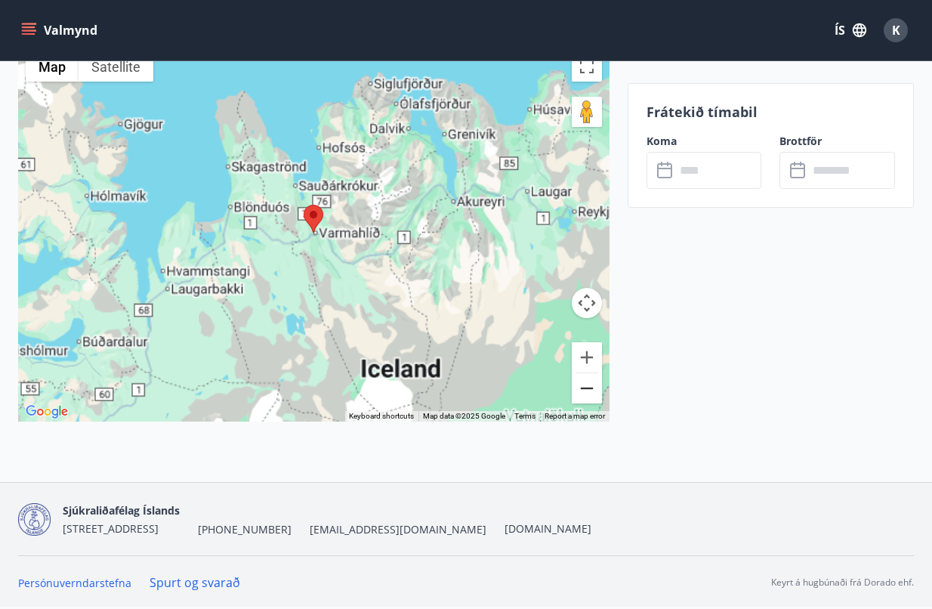
click at [578, 399] on button "Zoom out" at bounding box center [587, 388] width 30 height 30
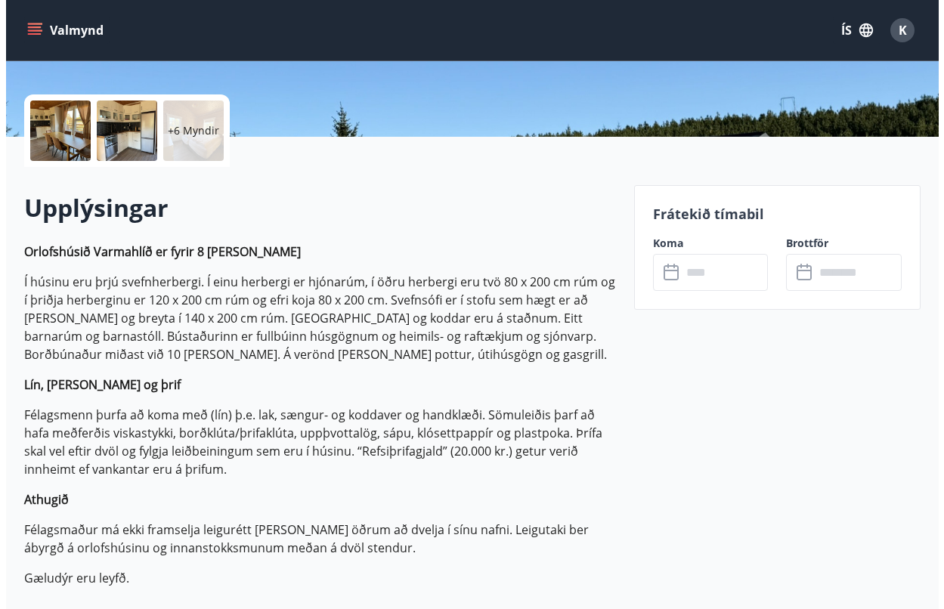
scroll to position [0, 0]
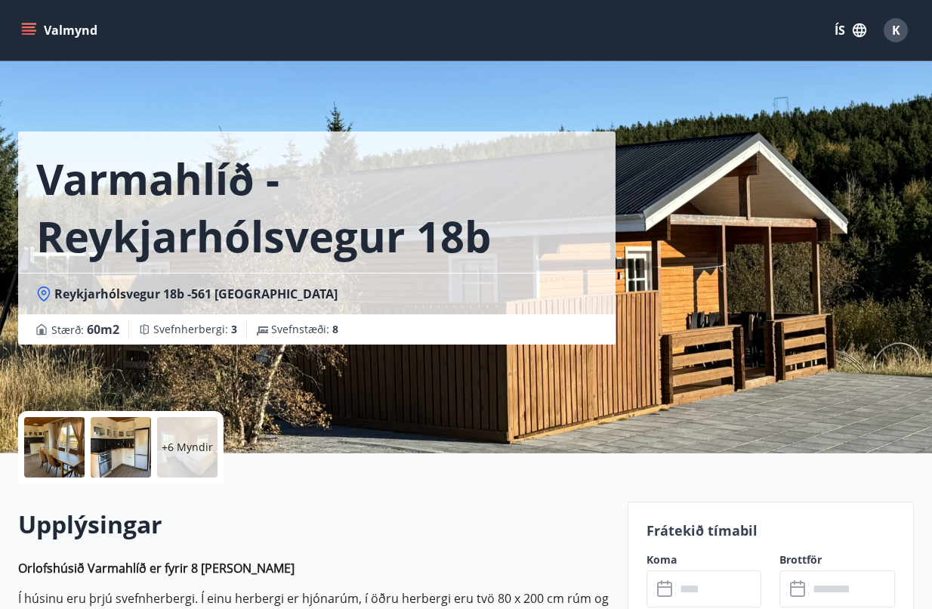
click at [55, 449] on div at bounding box center [54, 447] width 60 height 60
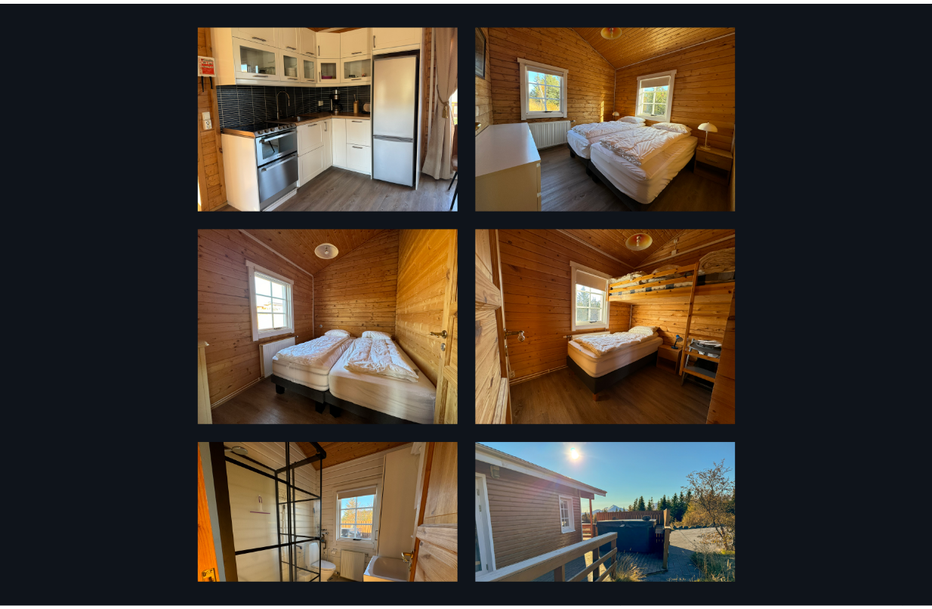
scroll to position [325, 0]
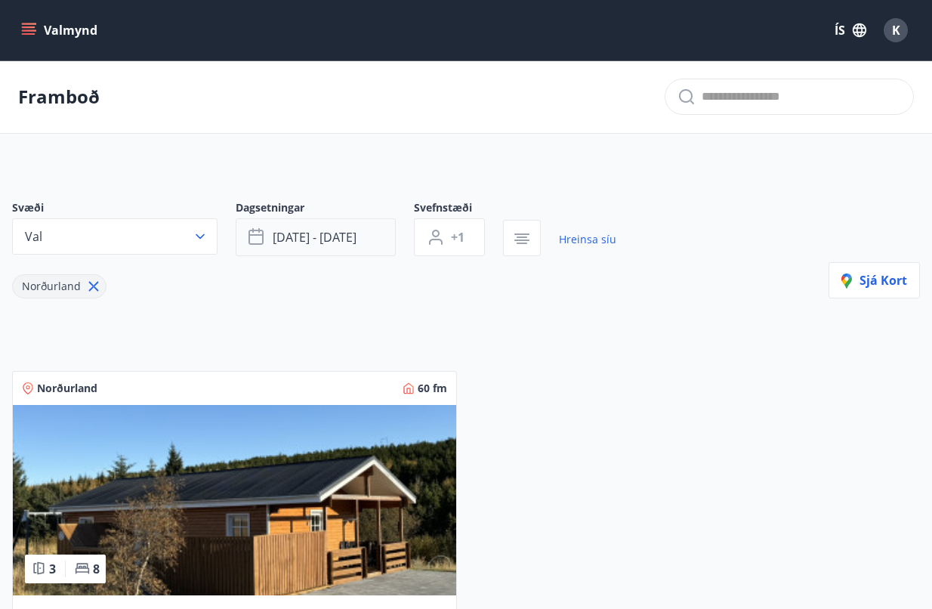
click at [361, 237] on button "sep 19 - sep 21" at bounding box center [316, 237] width 160 height 38
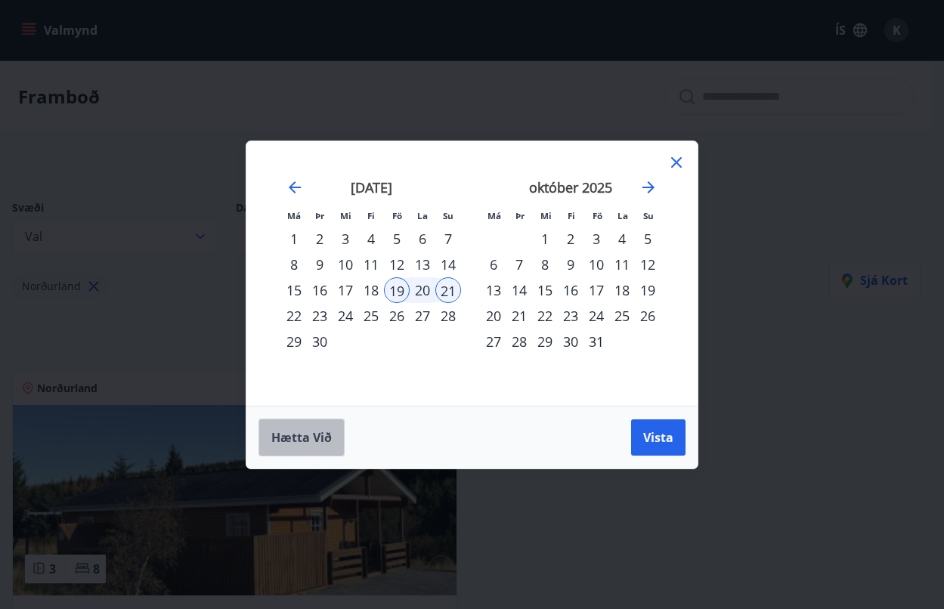
click at [314, 438] on span "Hætta við" at bounding box center [301, 437] width 60 height 17
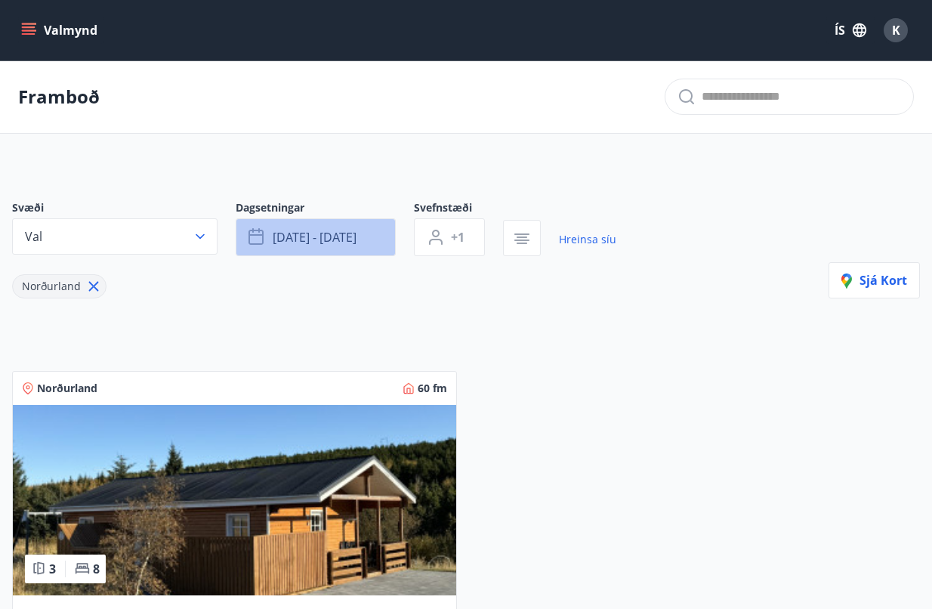
click at [361, 230] on button "sep 19 - sep 21" at bounding box center [316, 237] width 160 height 38
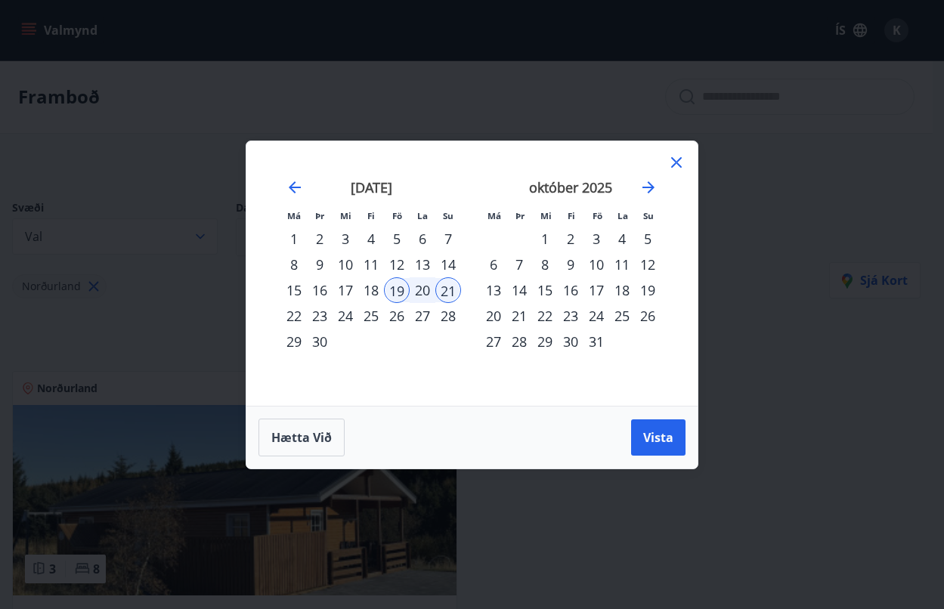
click at [361, 230] on div "4" at bounding box center [371, 239] width 26 height 26
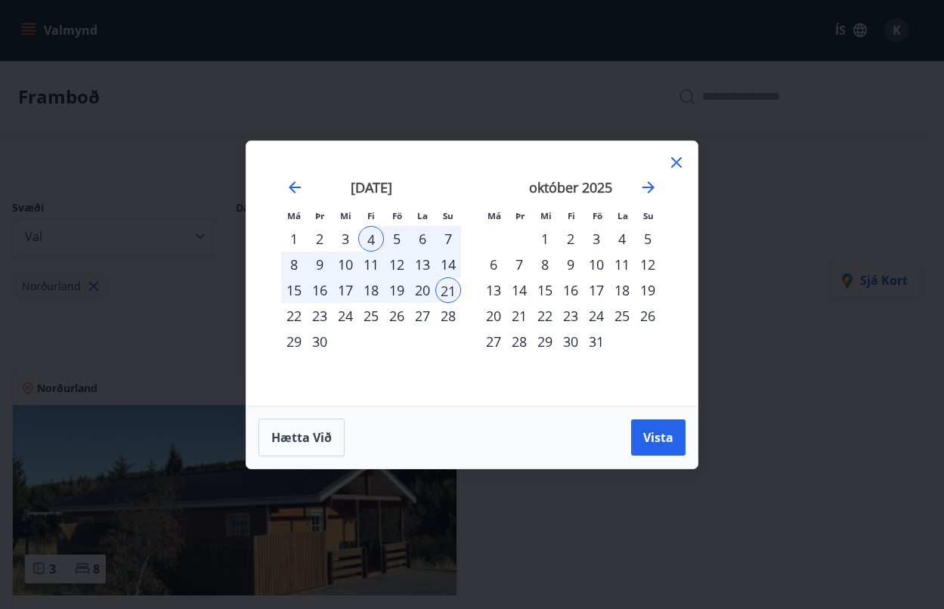
click at [636, 187] on div "október 2025" at bounding box center [571, 192] width 180 height 66
click at [666, 168] on div "október 2025 1 2 3 4 5 6 7 8 9 10 11 12 13 14 15 16 17 18 19 20 21 22 23 24 25 …" at bounding box center [570, 283] width 199 height 248
click at [672, 163] on icon at bounding box center [676, 162] width 18 height 18
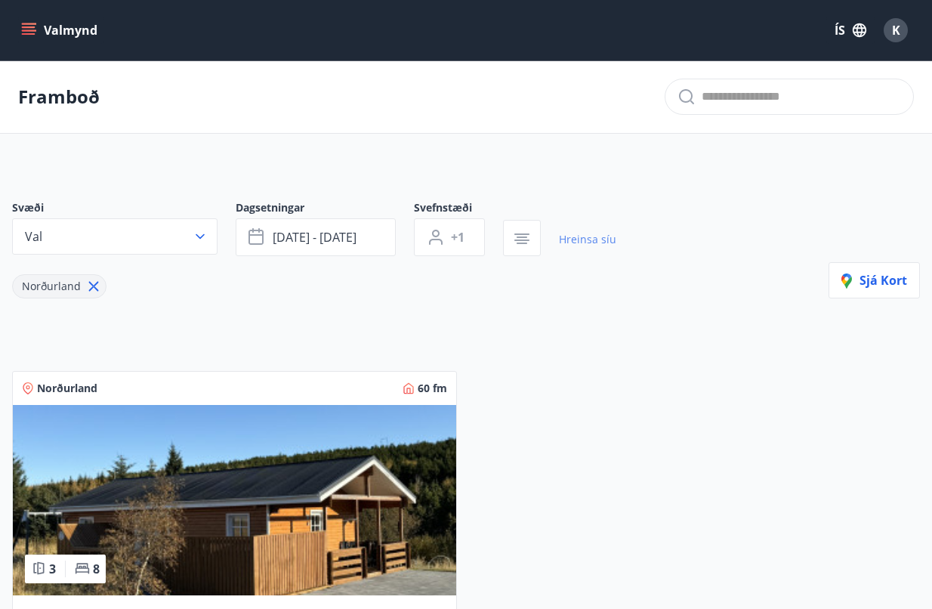
click at [581, 241] on link "Hreinsa síu" at bounding box center [587, 239] width 57 height 33
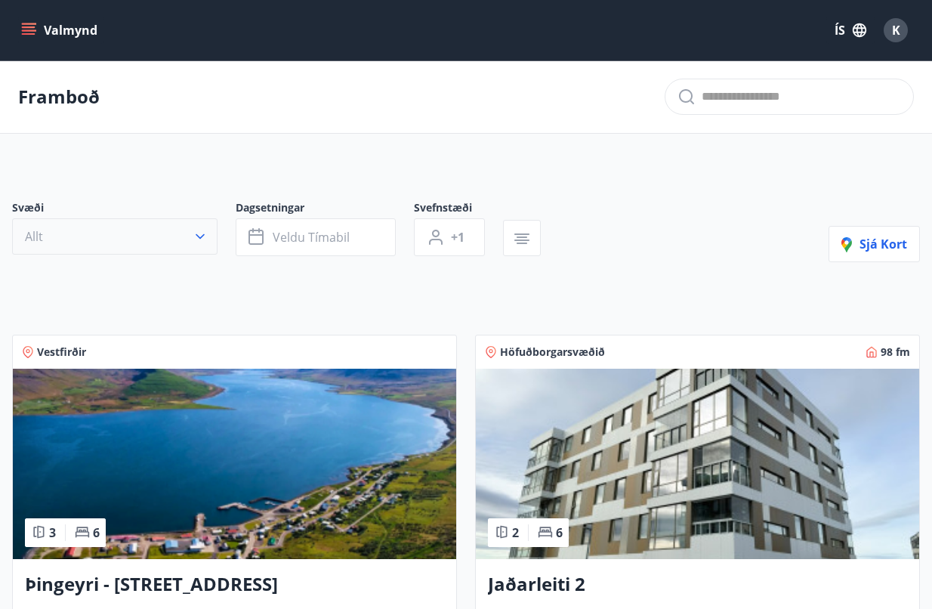
click at [204, 233] on icon "button" at bounding box center [200, 236] width 15 height 15
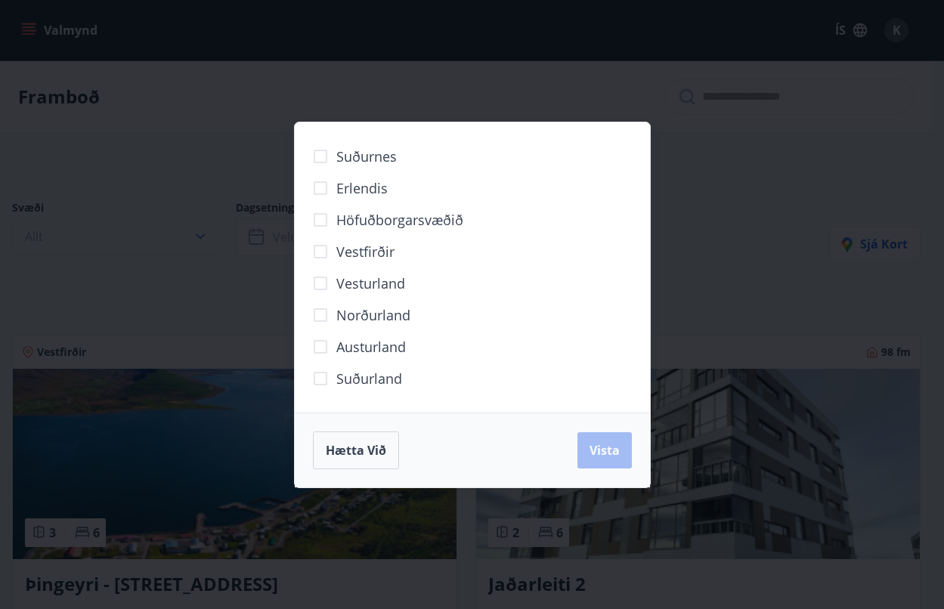
click at [204, 233] on div "Suðurnes Erlendis Höfuðborgarsvæðið Vestfirðir Vesturland Norðurland Austurland…" at bounding box center [472, 304] width 944 height 609
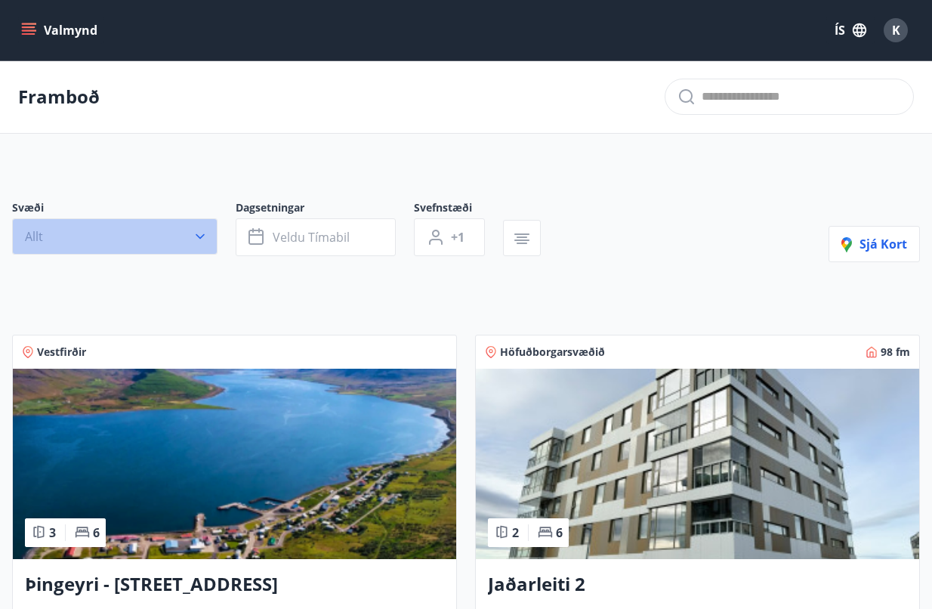
click at [209, 234] on button "Allt" at bounding box center [115, 236] width 206 height 36
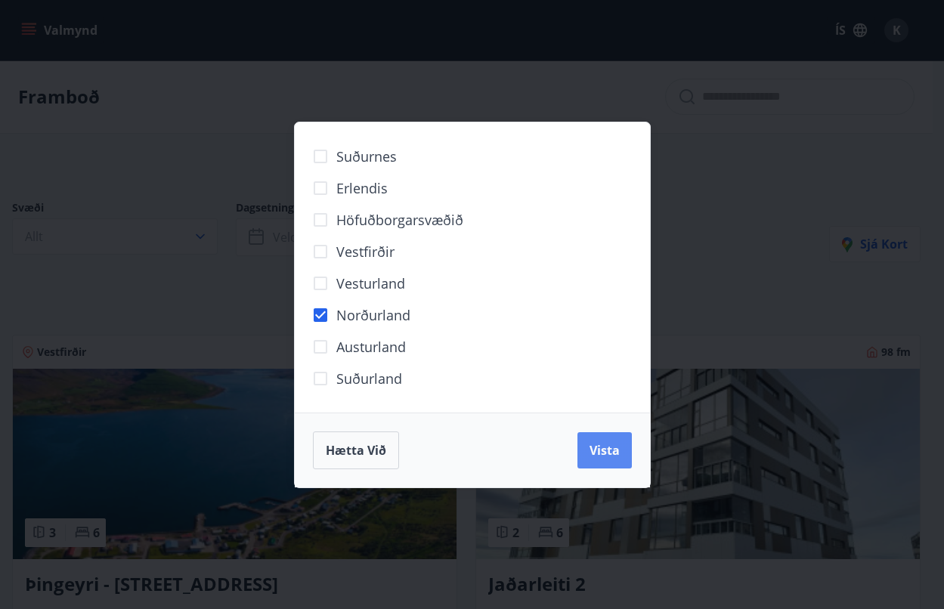
click at [604, 459] on button "Vista" at bounding box center [604, 450] width 54 height 36
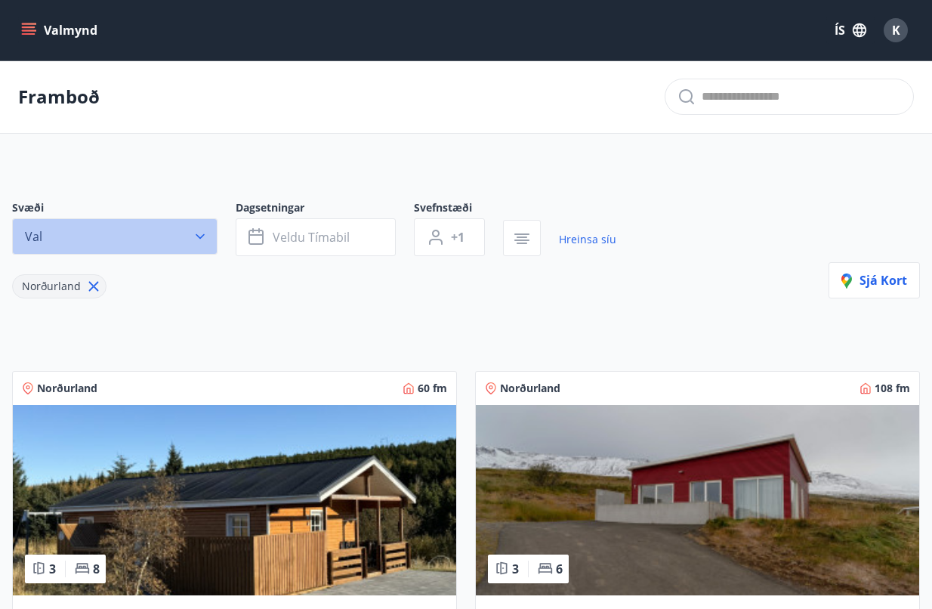
click at [209, 235] on button "Val" at bounding box center [115, 236] width 206 height 36
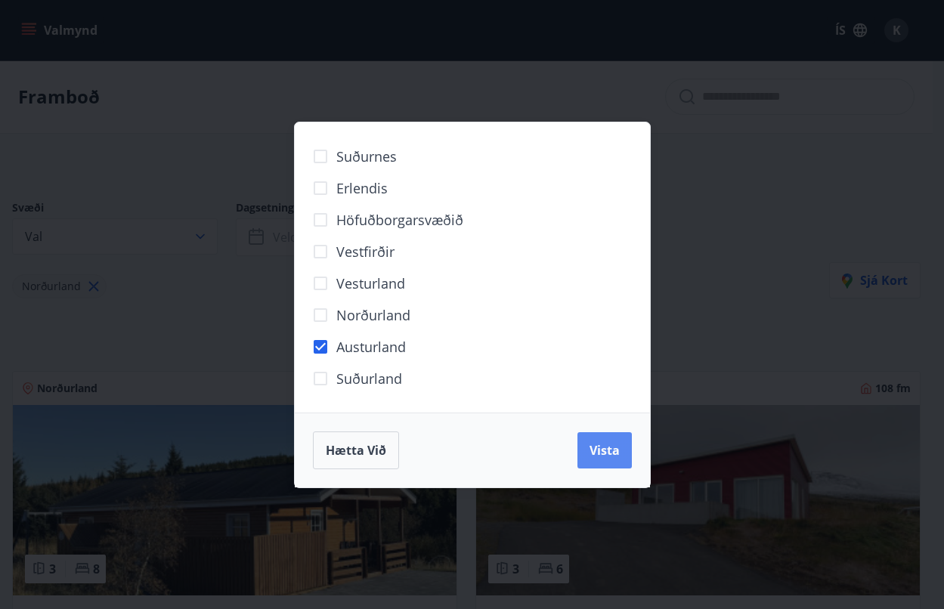
click at [606, 457] on span "Vista" at bounding box center [604, 450] width 30 height 17
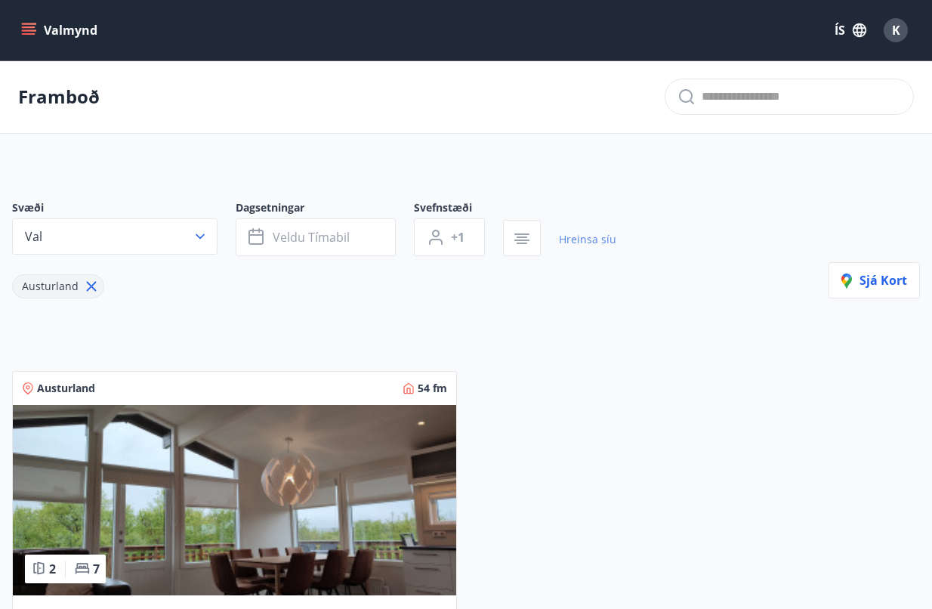
click at [559, 233] on link "Hreinsa síu" at bounding box center [587, 239] width 57 height 33
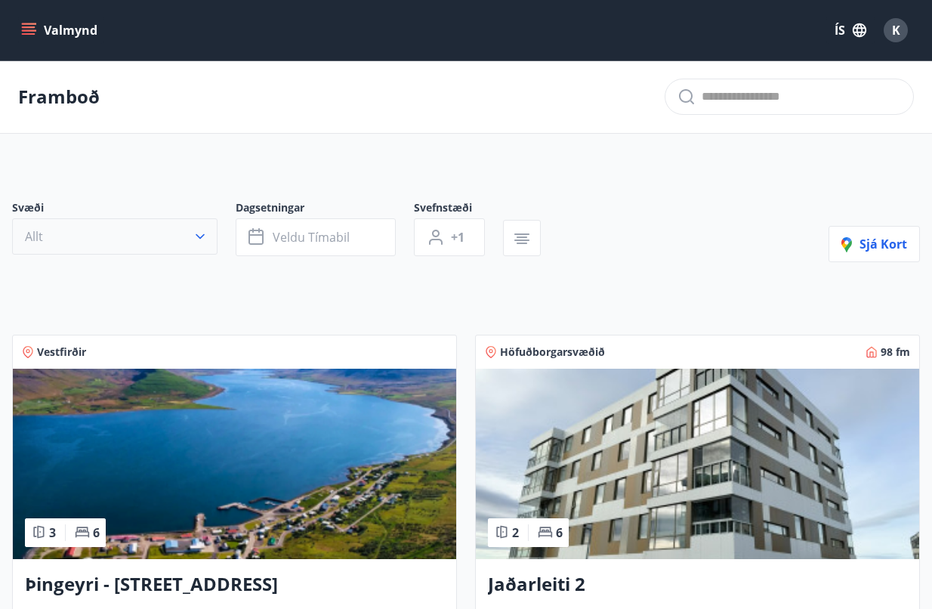
click at [203, 232] on icon "button" at bounding box center [200, 236] width 15 height 15
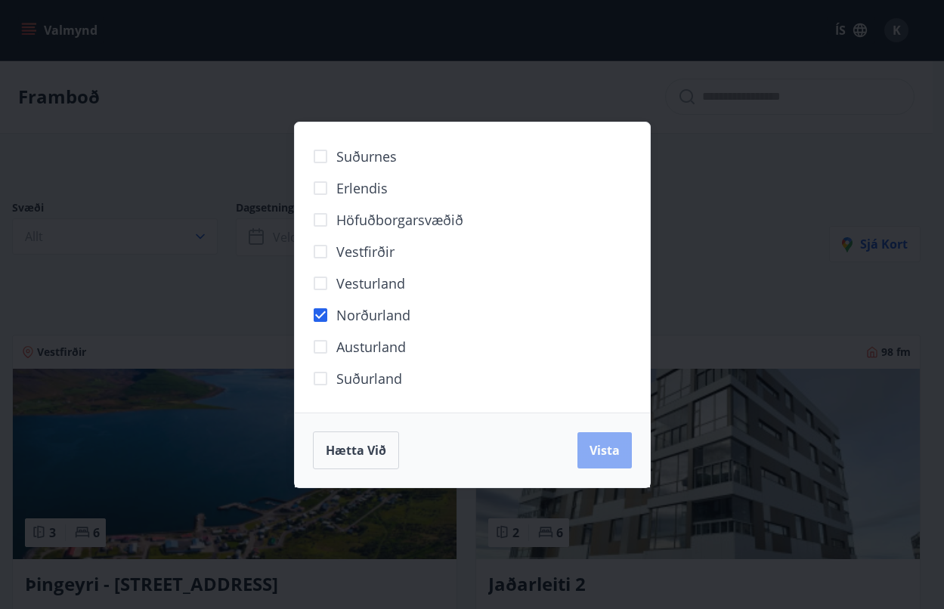
click at [617, 451] on span "Vista" at bounding box center [604, 450] width 30 height 17
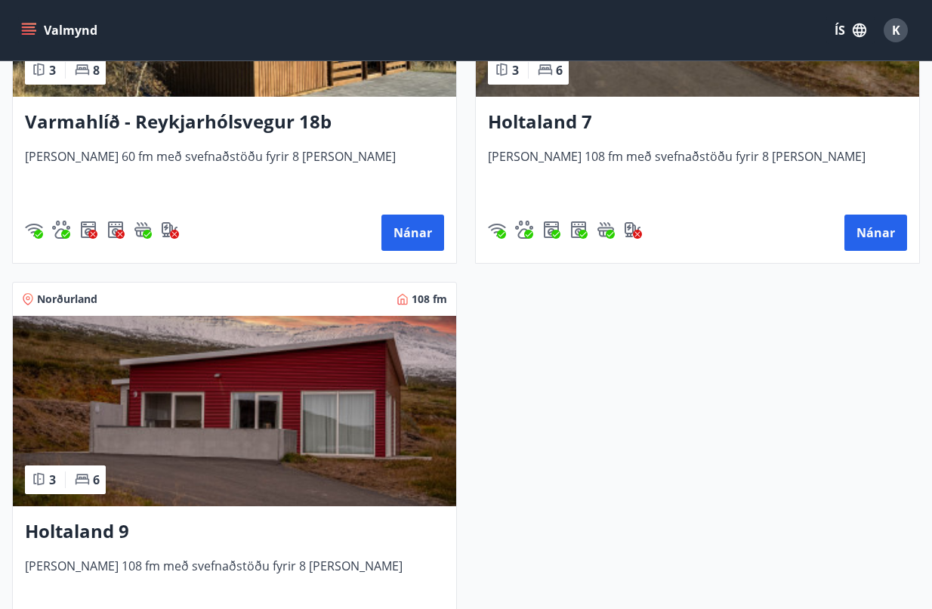
scroll to position [233, 0]
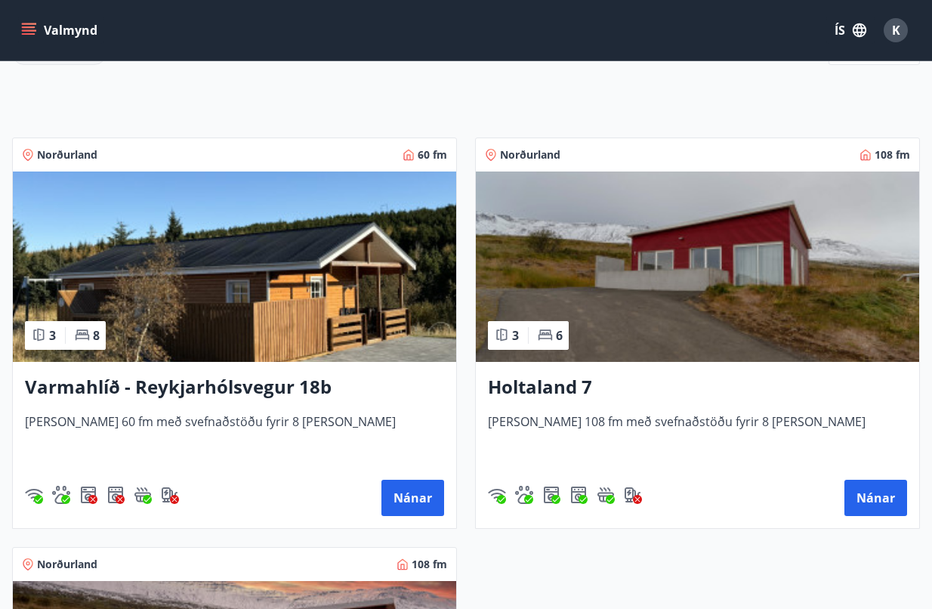
click at [373, 297] on img at bounding box center [235, 267] width 444 height 190
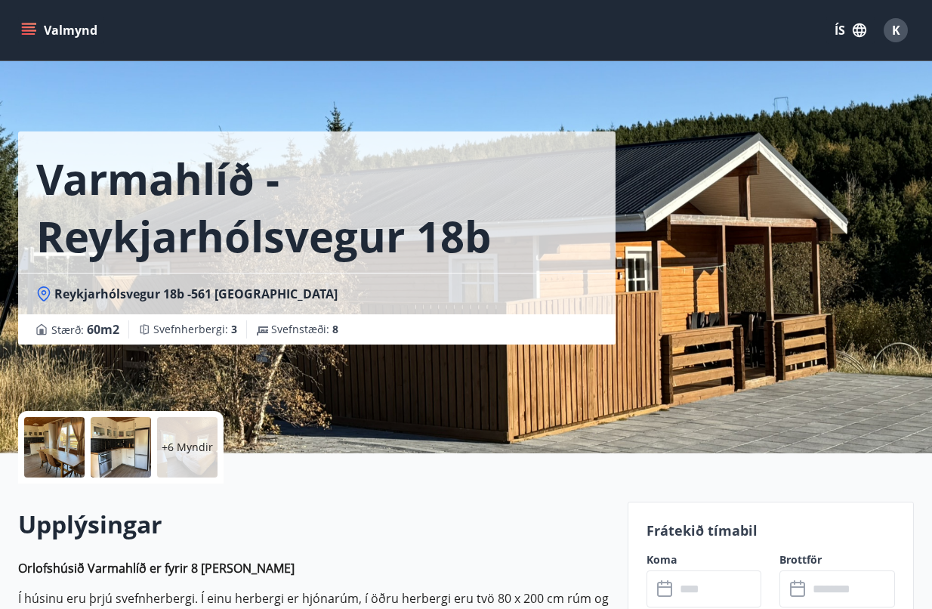
click at [131, 447] on div at bounding box center [121, 447] width 60 height 60
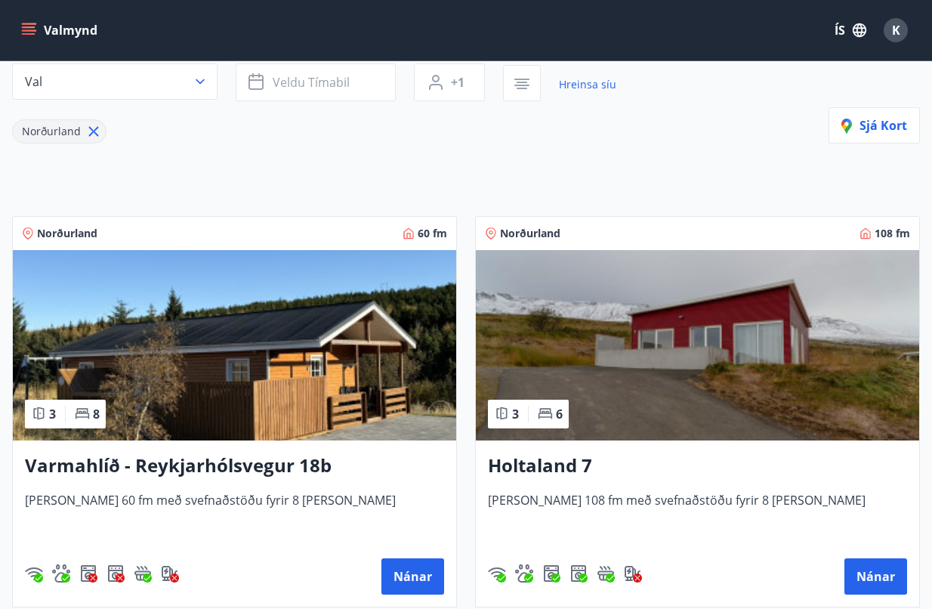
scroll to position [151, 0]
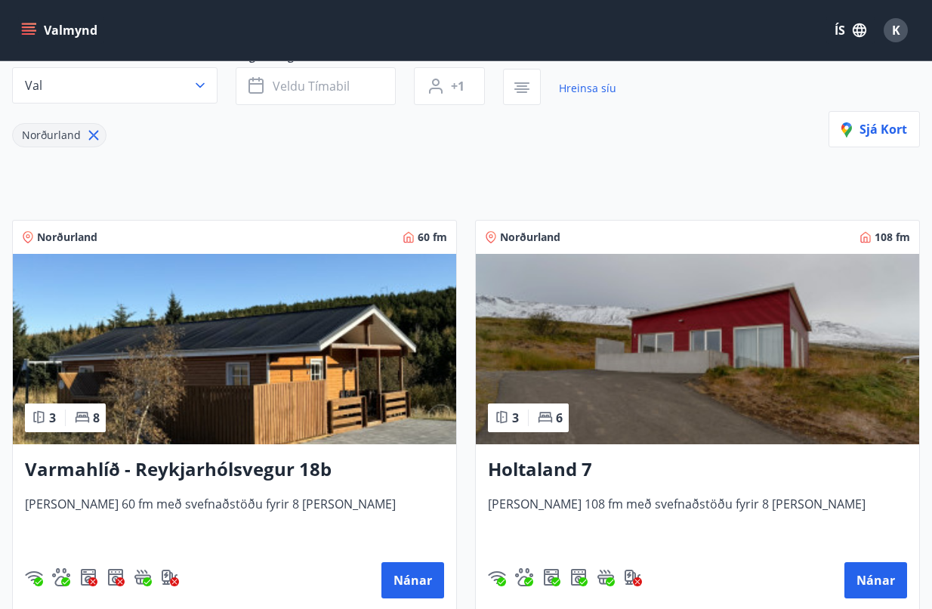
click at [306, 361] on img at bounding box center [235, 349] width 444 height 190
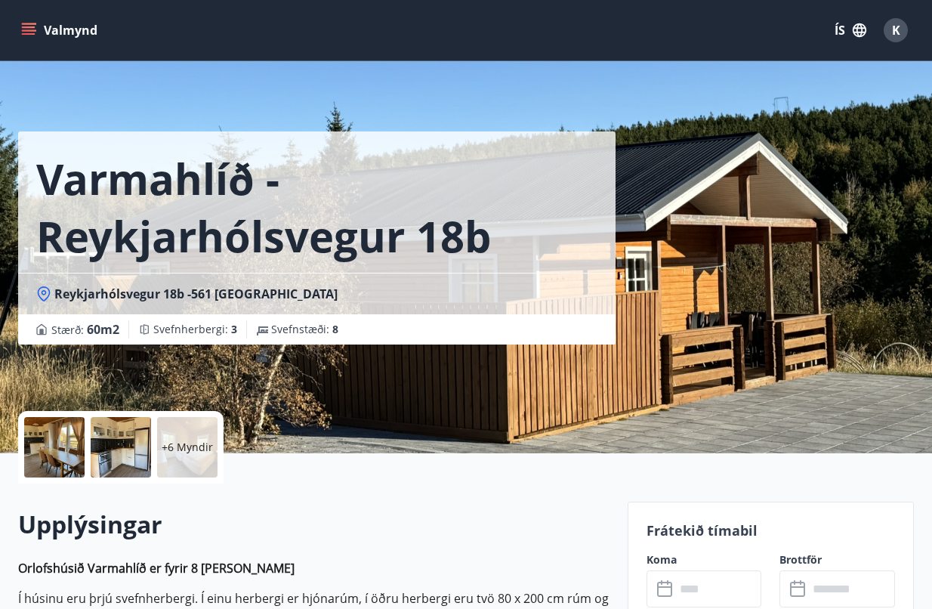
click at [107, 430] on div at bounding box center [121, 447] width 60 height 60
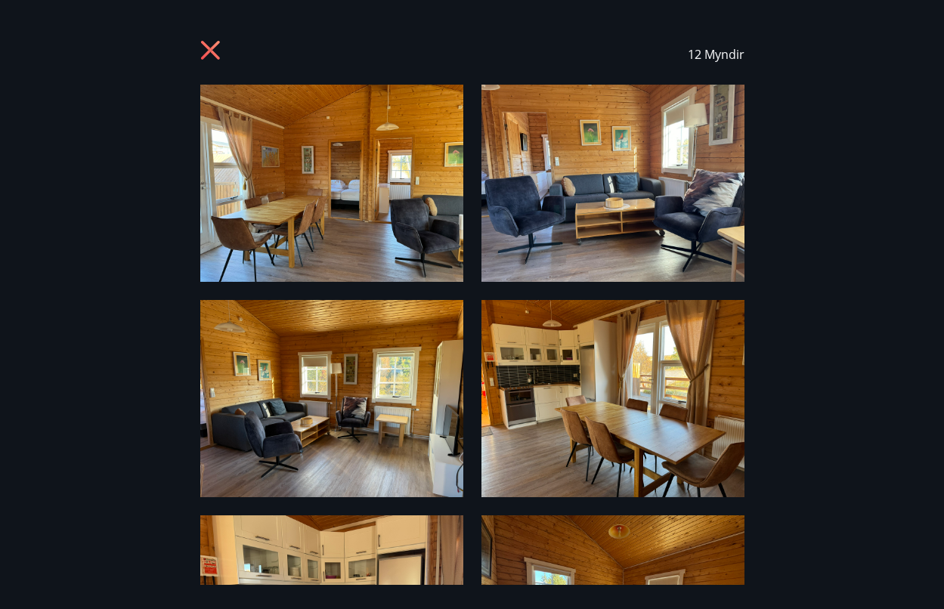
click at [310, 182] on img at bounding box center [331, 183] width 263 height 197
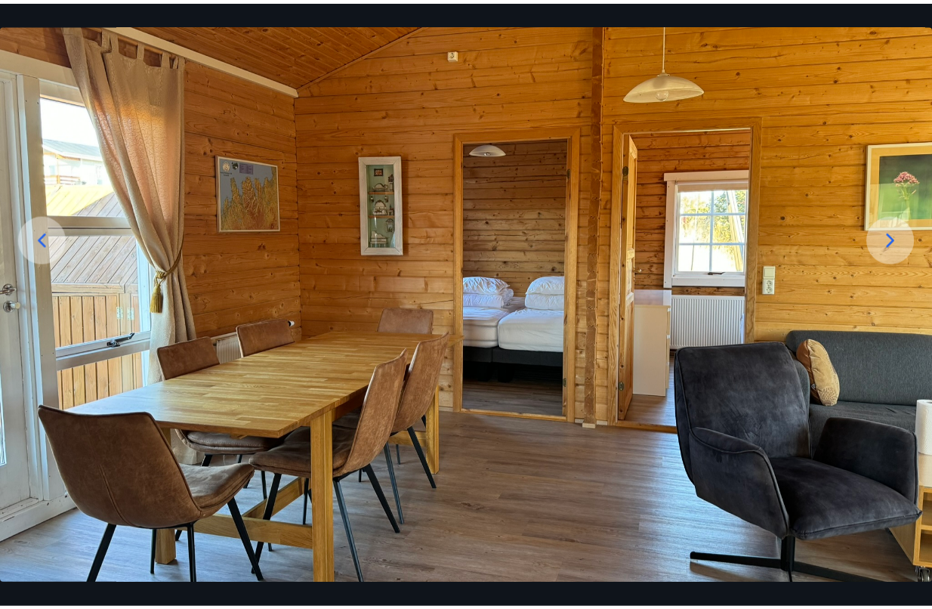
scroll to position [151, 0]
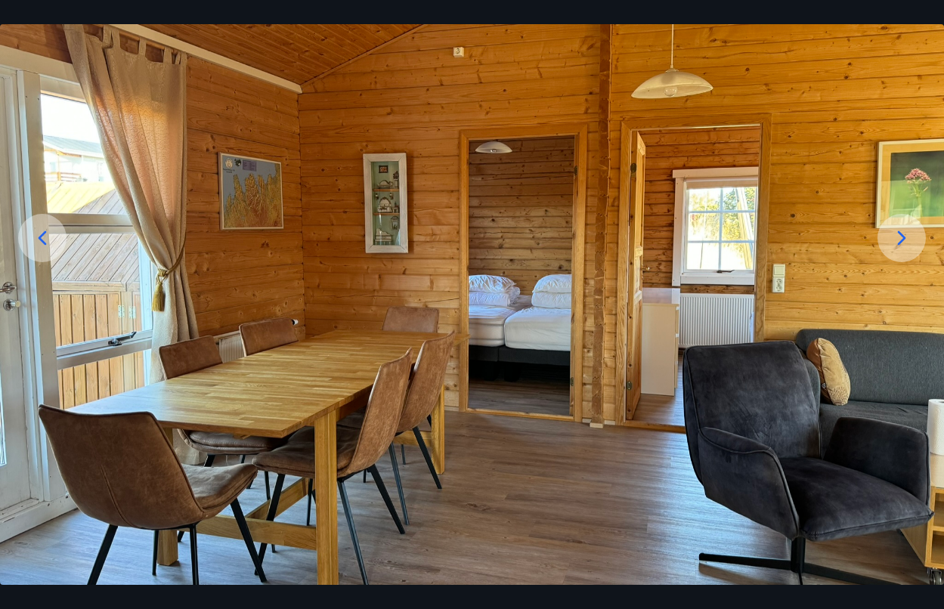
click at [895, 244] on icon at bounding box center [901, 238] width 24 height 24
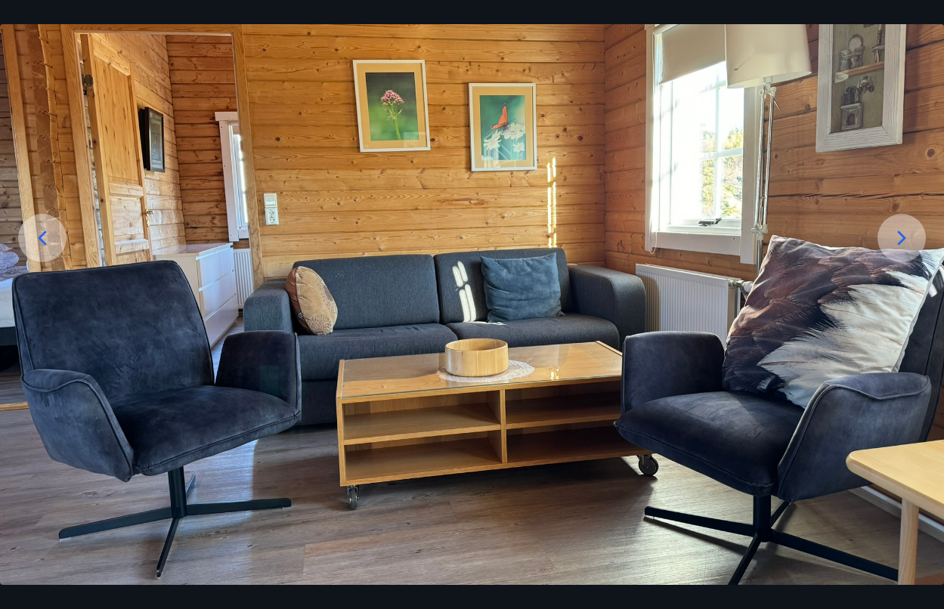
click at [895, 244] on icon at bounding box center [901, 238] width 24 height 24
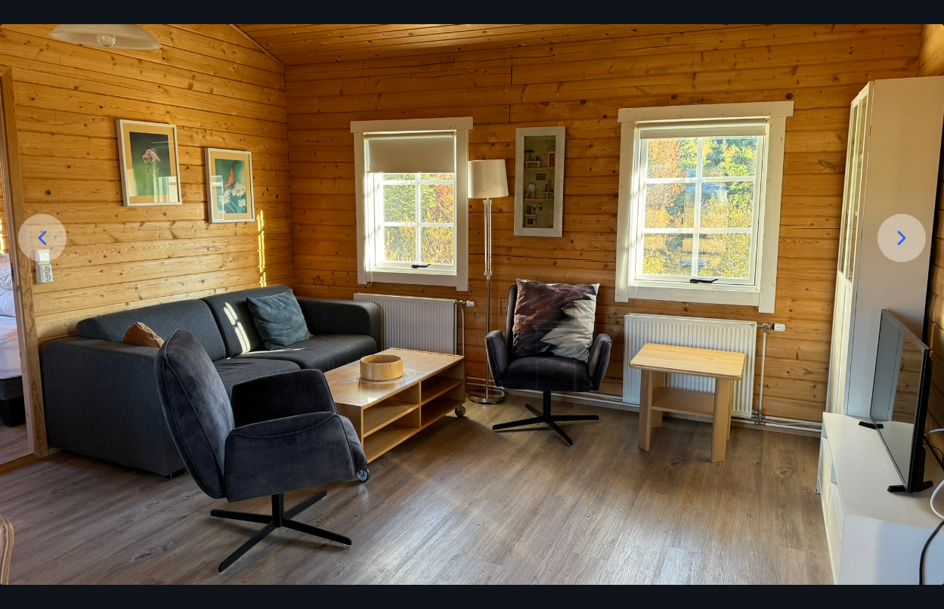
click at [895, 244] on icon at bounding box center [901, 238] width 24 height 24
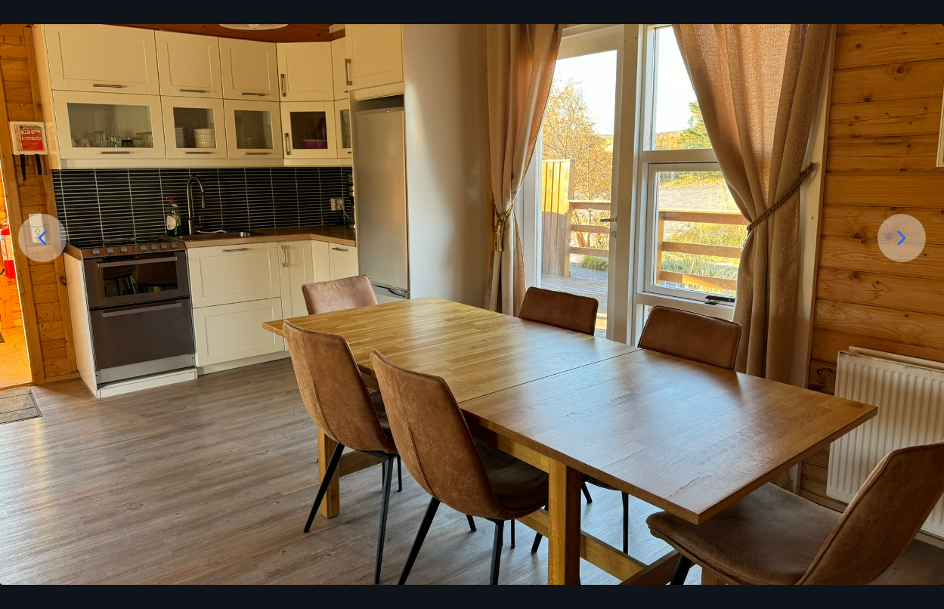
click at [895, 244] on icon at bounding box center [901, 238] width 24 height 24
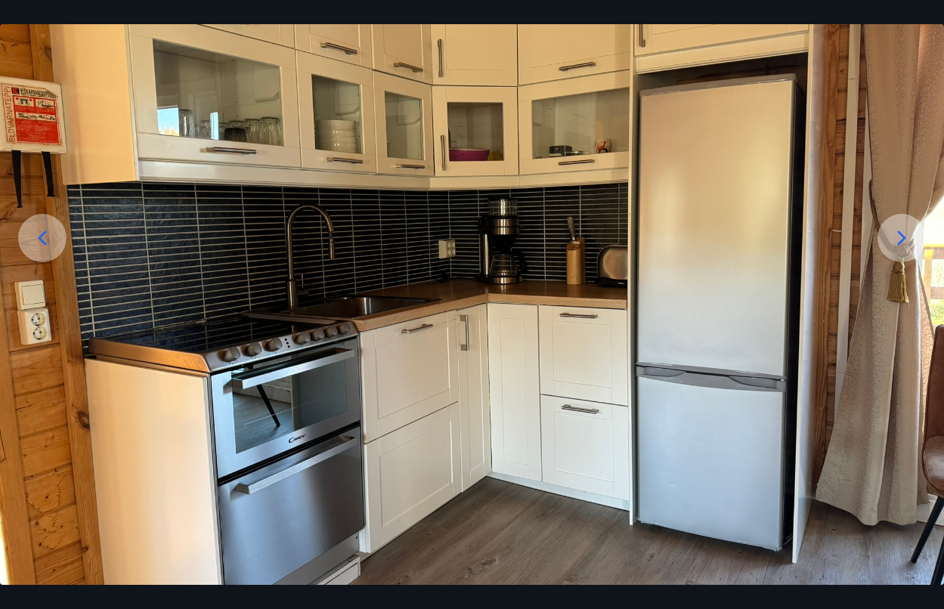
click at [895, 244] on icon at bounding box center [901, 238] width 24 height 24
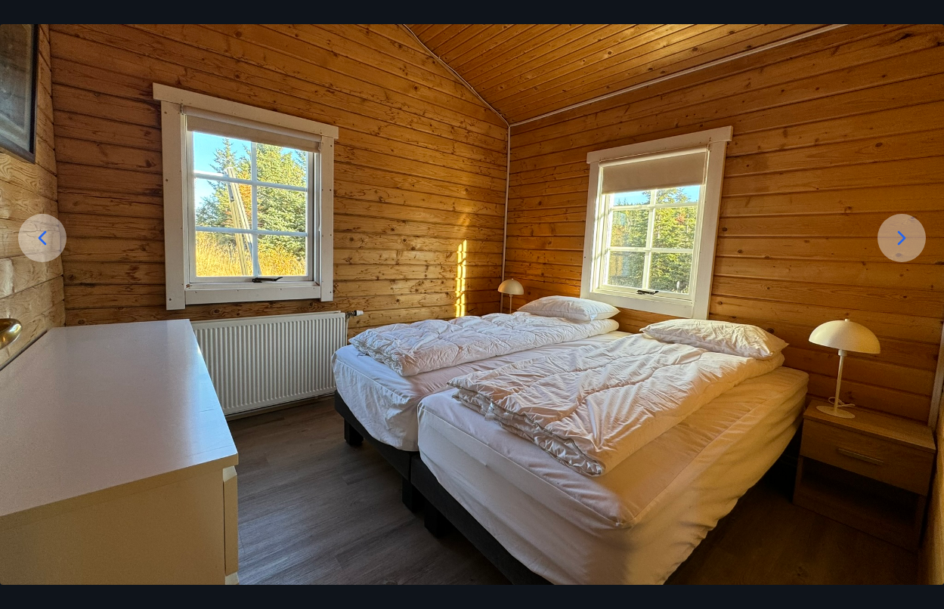
click at [895, 244] on icon at bounding box center [901, 238] width 24 height 24
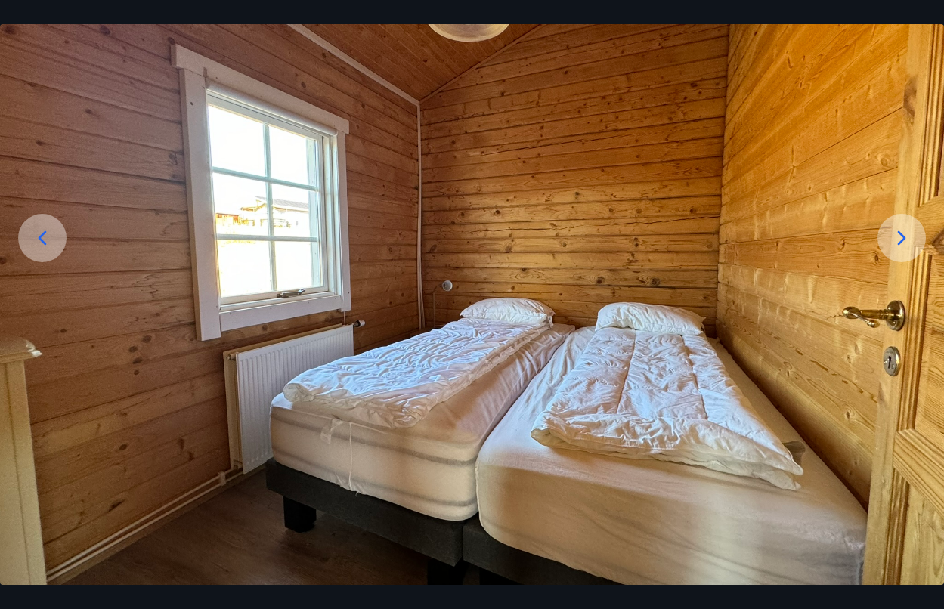
click at [895, 244] on icon at bounding box center [901, 238] width 24 height 24
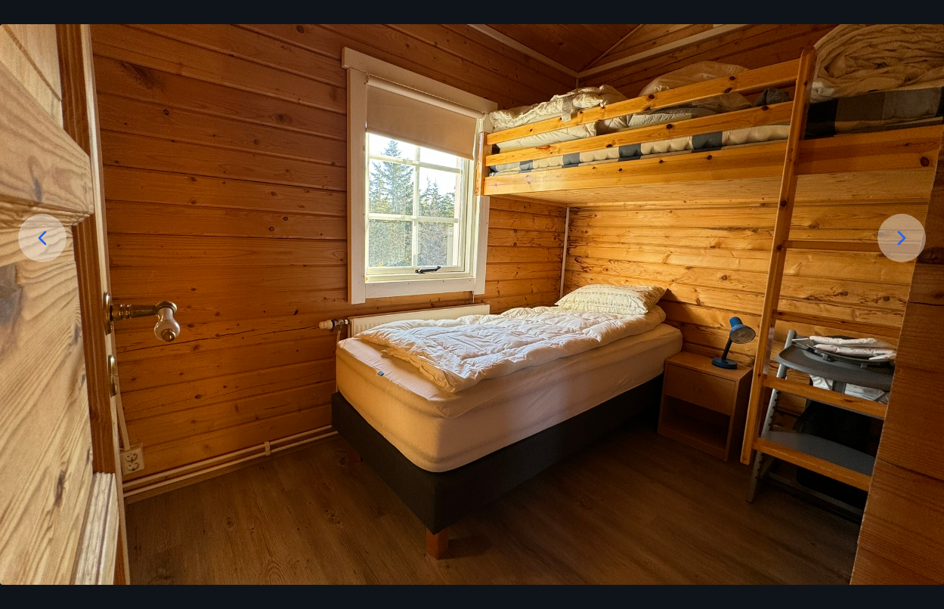
click at [40, 245] on icon at bounding box center [42, 238] width 24 height 24
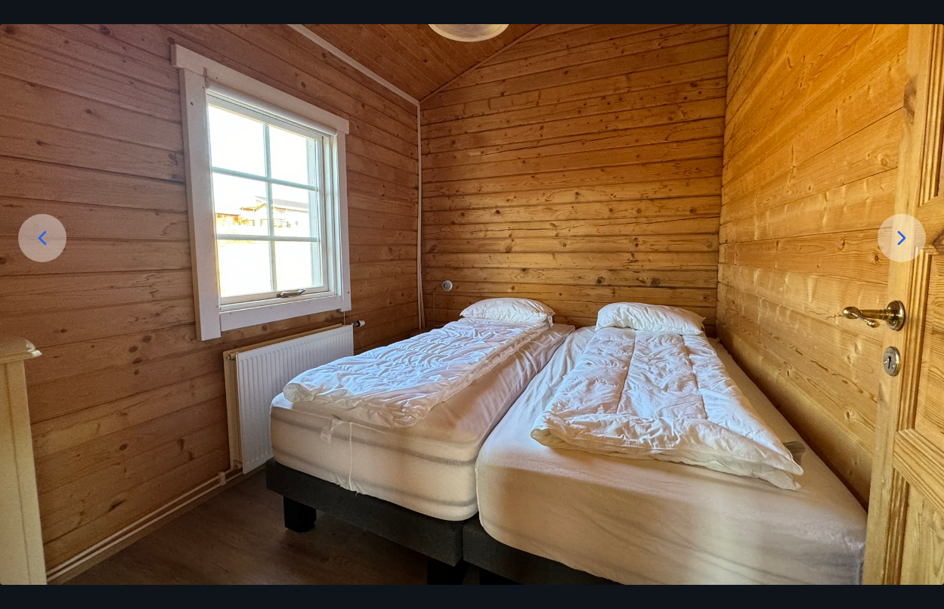
click at [40, 245] on icon at bounding box center [42, 238] width 24 height 24
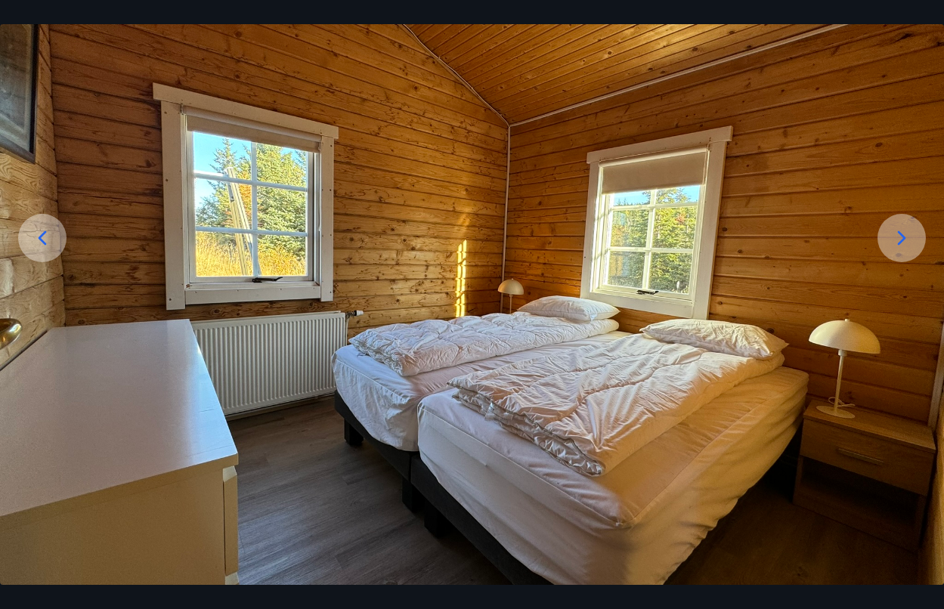
click at [905, 238] on icon at bounding box center [902, 238] width 8 height 14
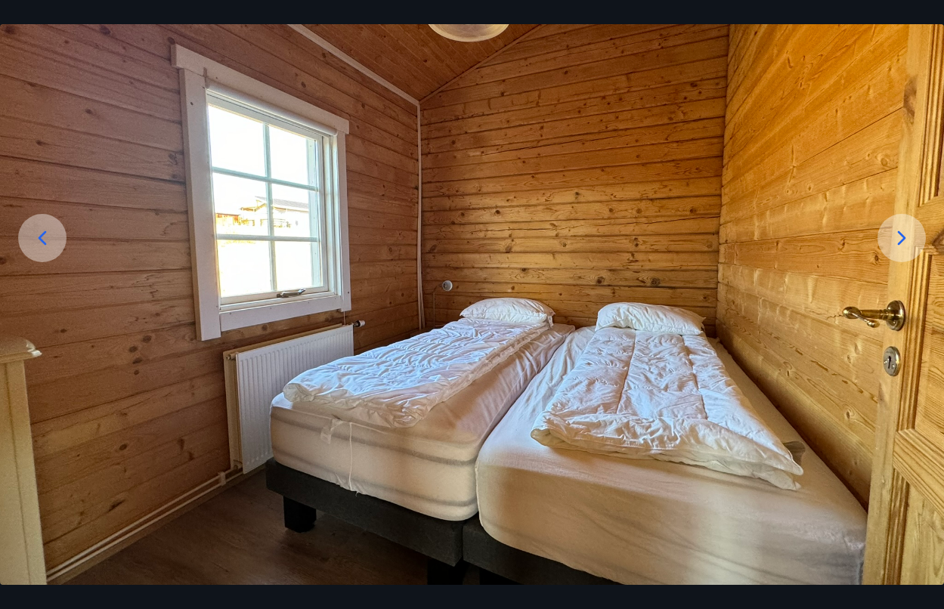
click at [905, 238] on icon at bounding box center [902, 238] width 8 height 14
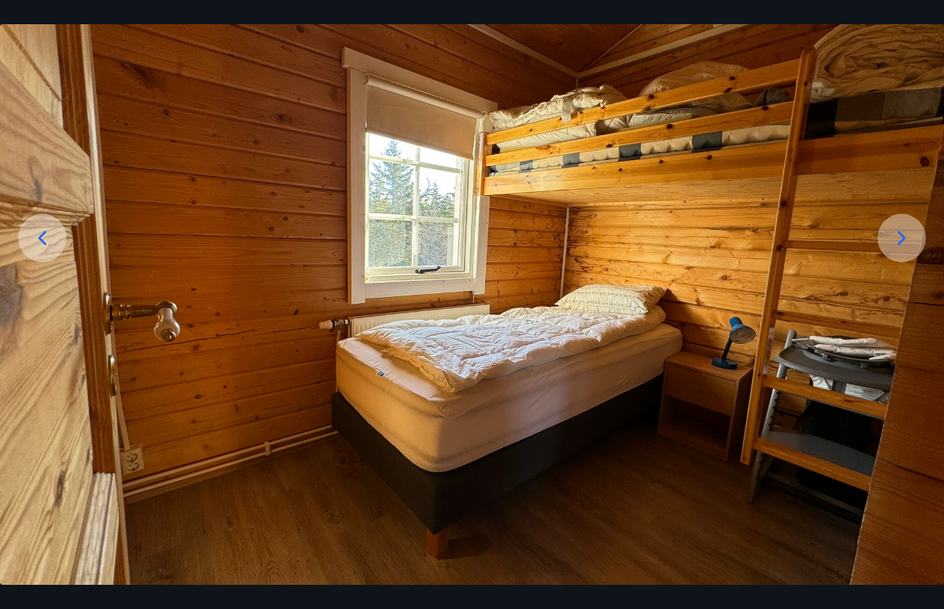
click at [906, 237] on icon at bounding box center [901, 238] width 24 height 24
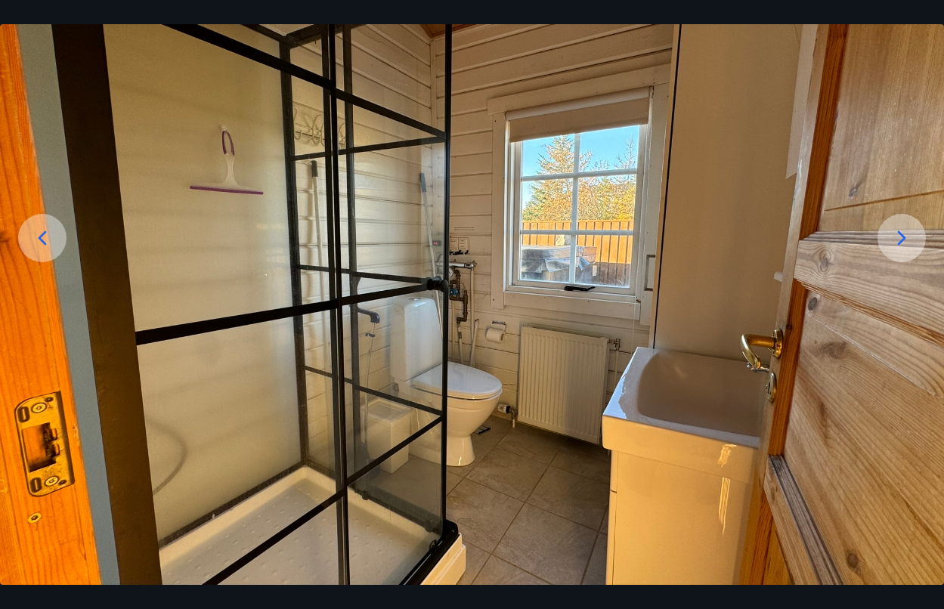
click at [905, 236] on icon at bounding box center [901, 238] width 24 height 24
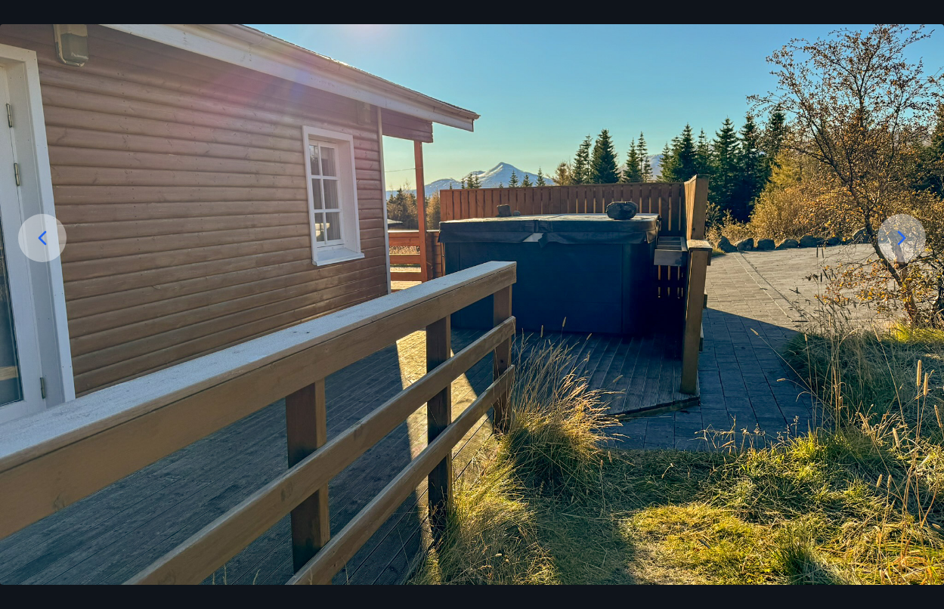
click at [905, 236] on icon at bounding box center [901, 238] width 24 height 24
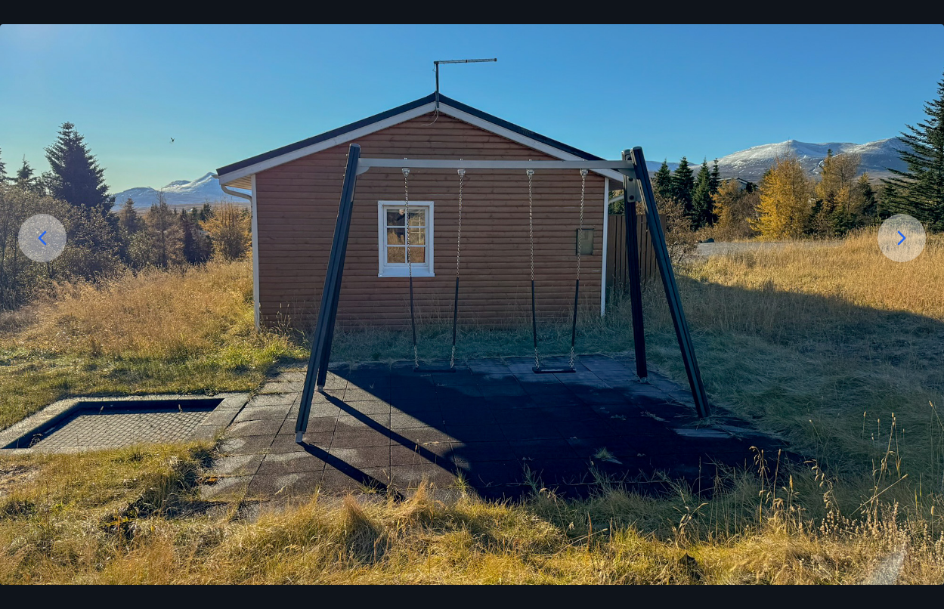
click at [905, 236] on icon at bounding box center [901, 238] width 24 height 24
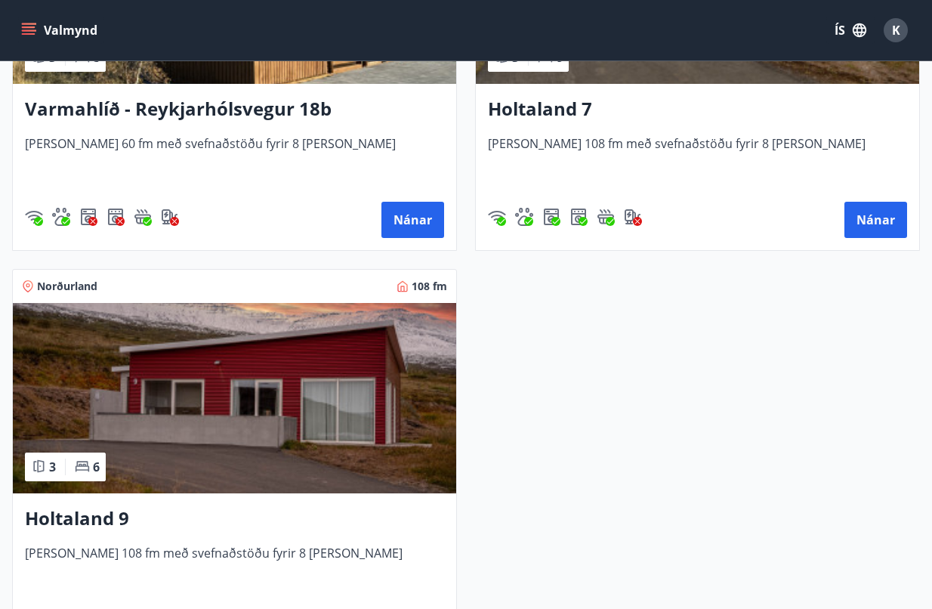
scroll to position [302, 0]
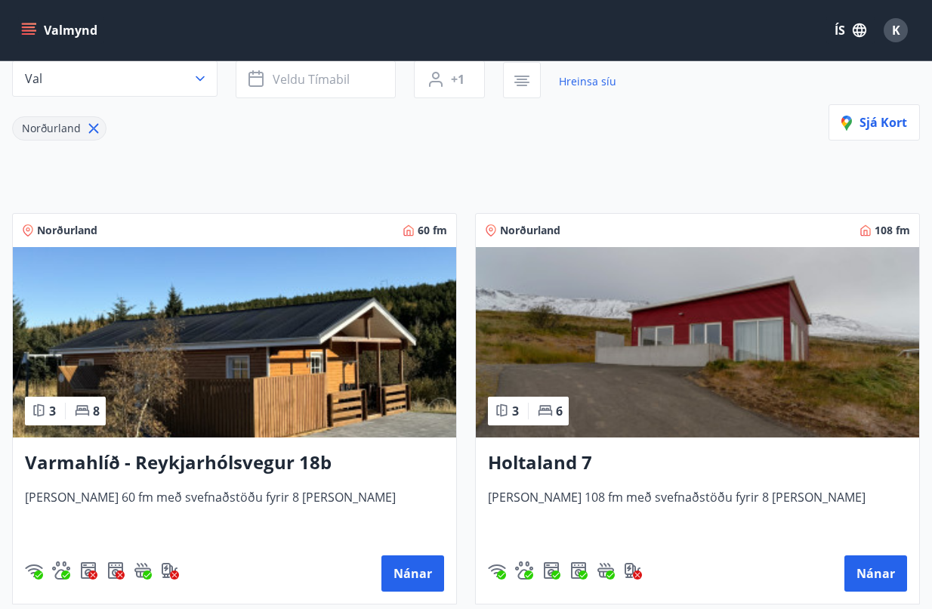
click at [611, 325] on img at bounding box center [698, 342] width 444 height 190
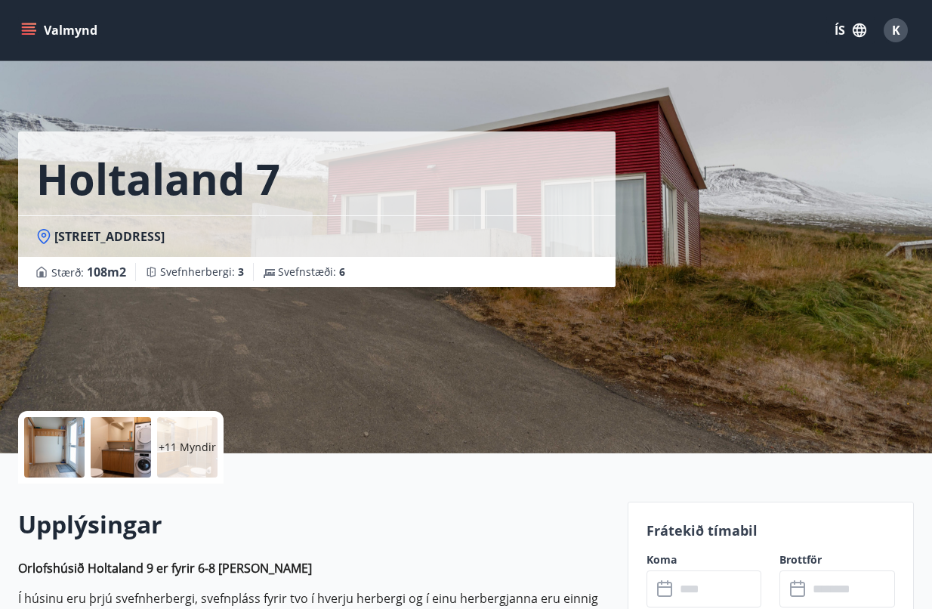
click at [68, 435] on div at bounding box center [54, 447] width 60 height 60
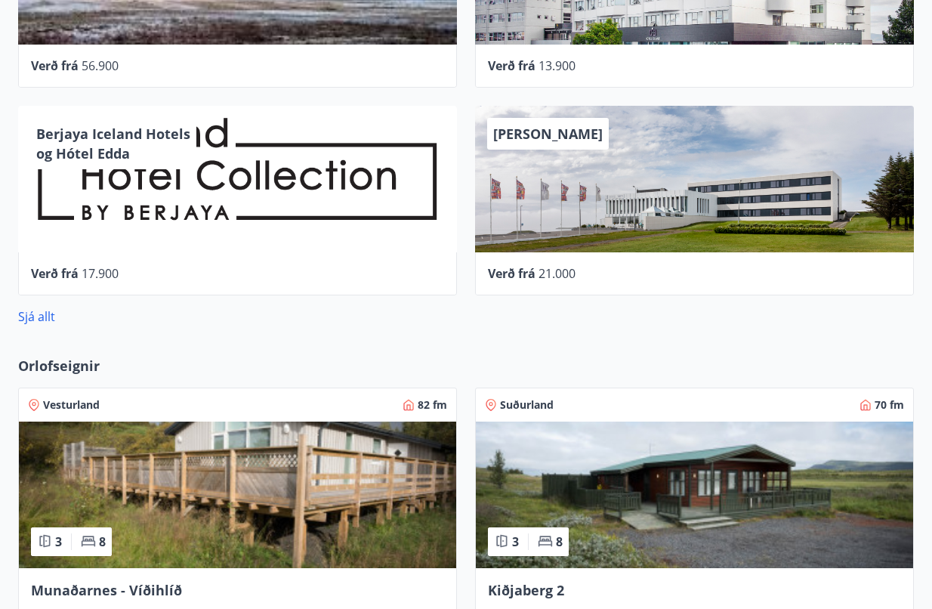
scroll to position [1133, 0]
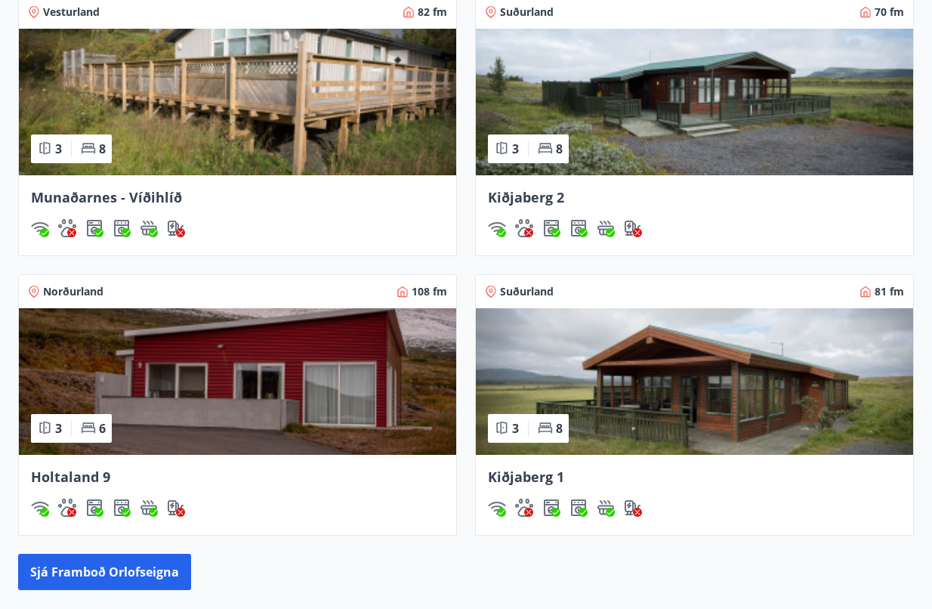
click at [217, 398] on img at bounding box center [238, 381] width 438 height 147
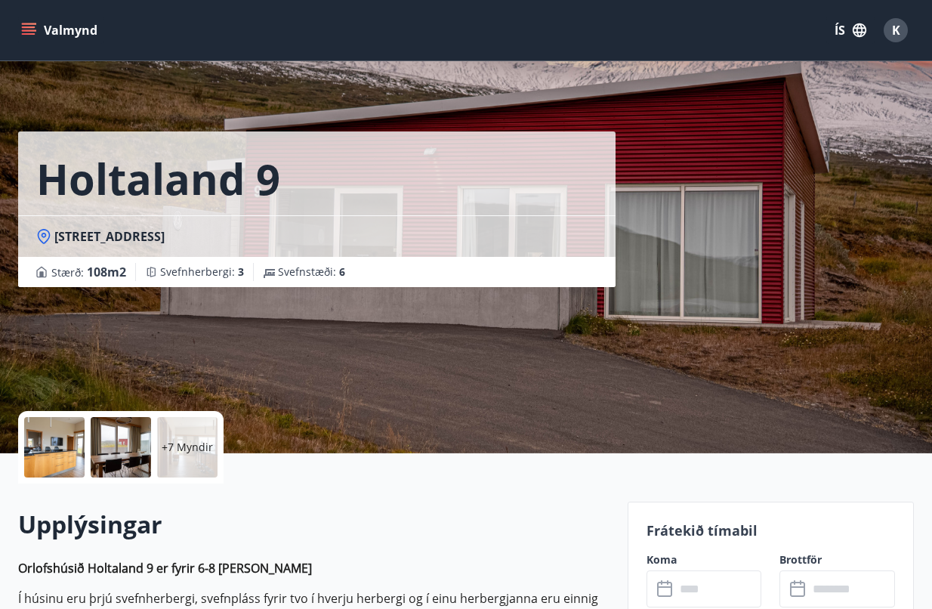
click at [70, 461] on div at bounding box center [54, 447] width 60 height 60
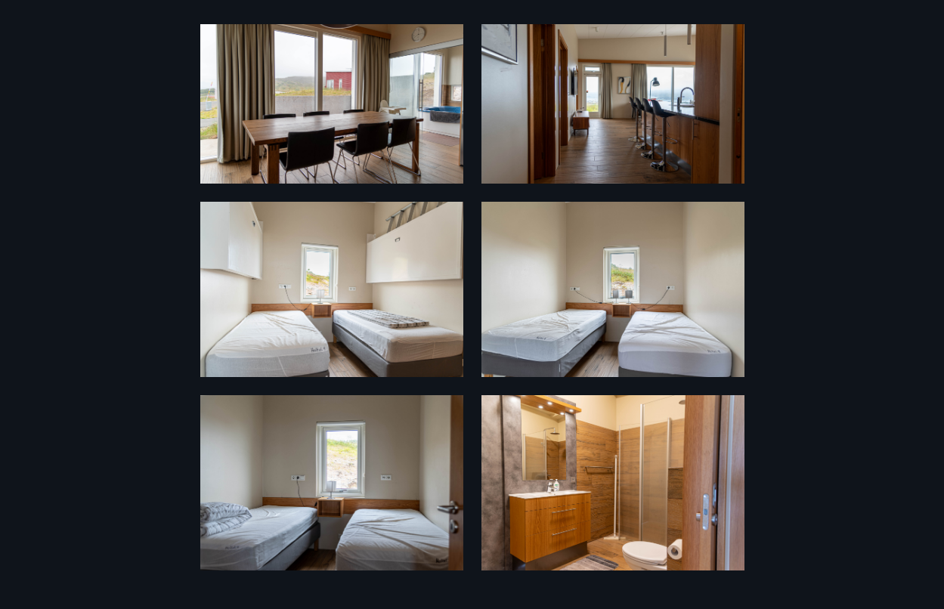
scroll to position [462, 0]
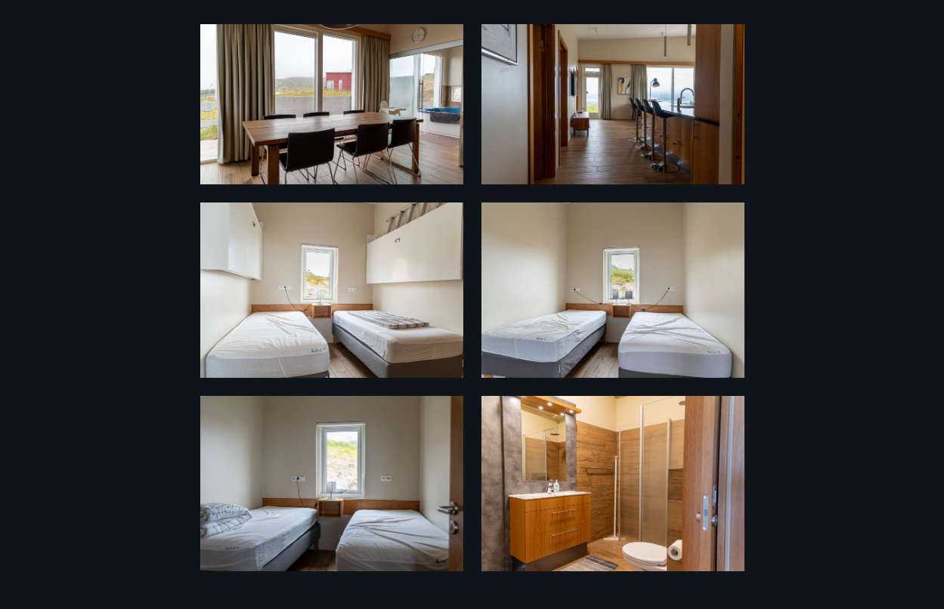
click at [360, 273] on img at bounding box center [331, 290] width 263 height 175
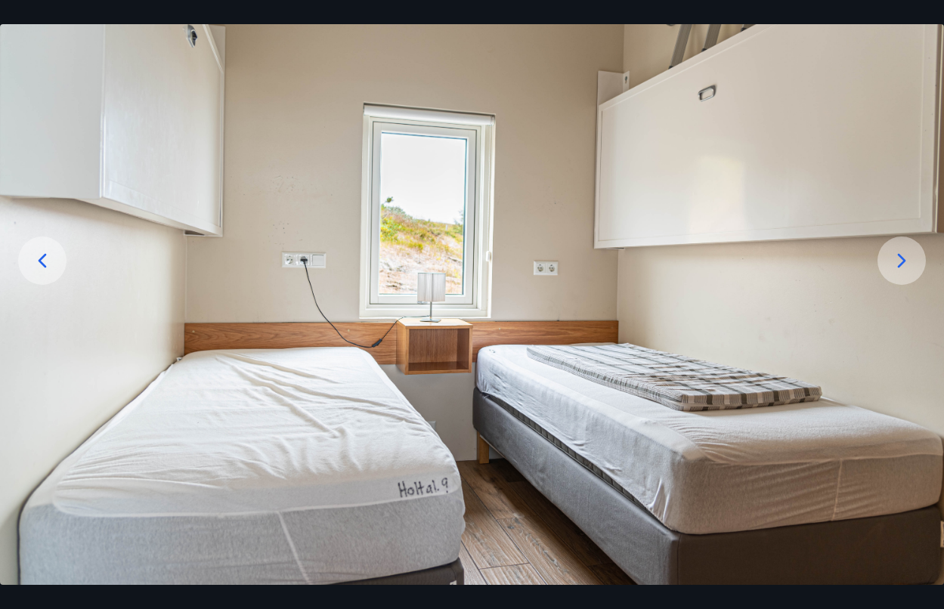
scroll to position [130, 0]
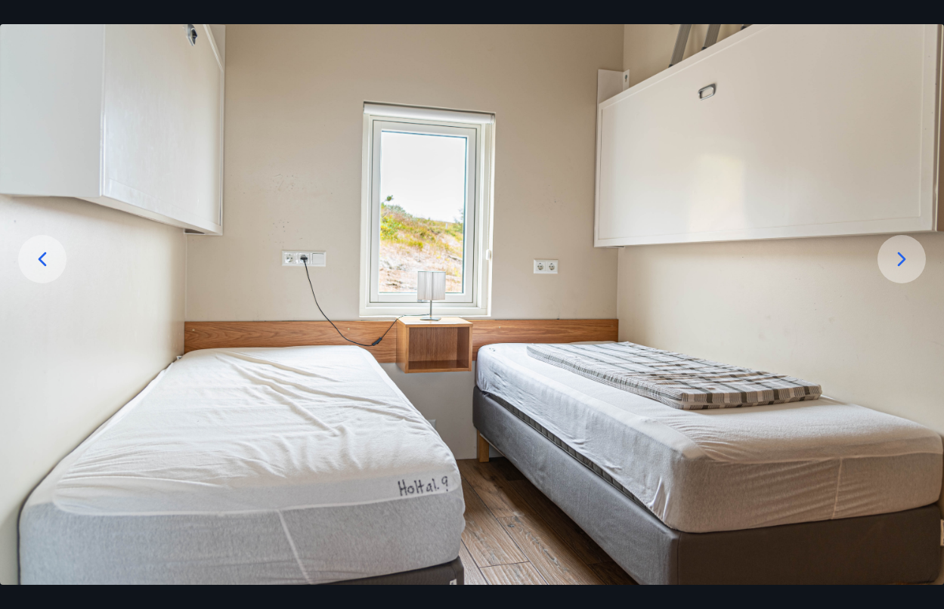
click at [929, 255] on img at bounding box center [472, 270] width 944 height 630
click at [909, 252] on icon at bounding box center [901, 259] width 24 height 24
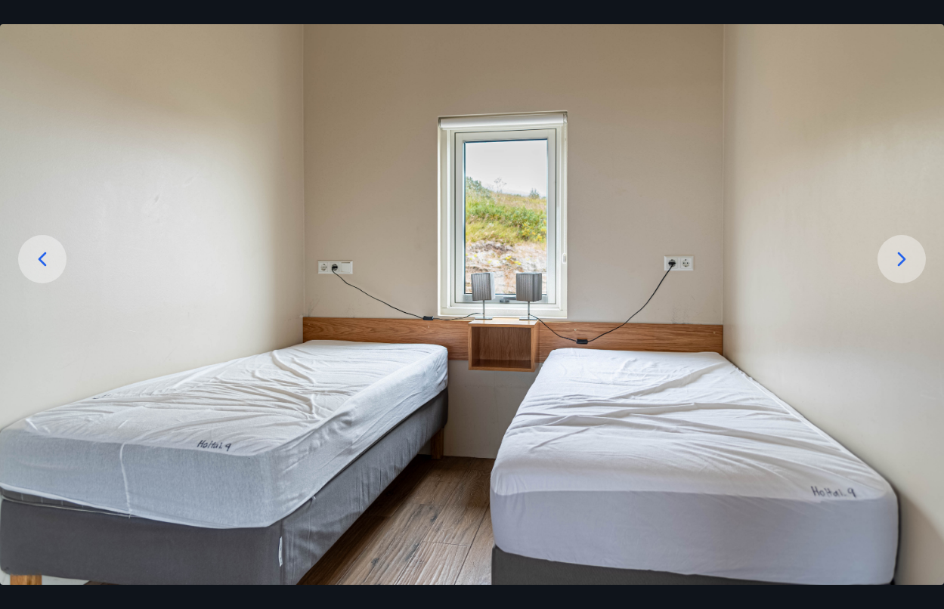
click at [908, 252] on icon at bounding box center [901, 259] width 24 height 24
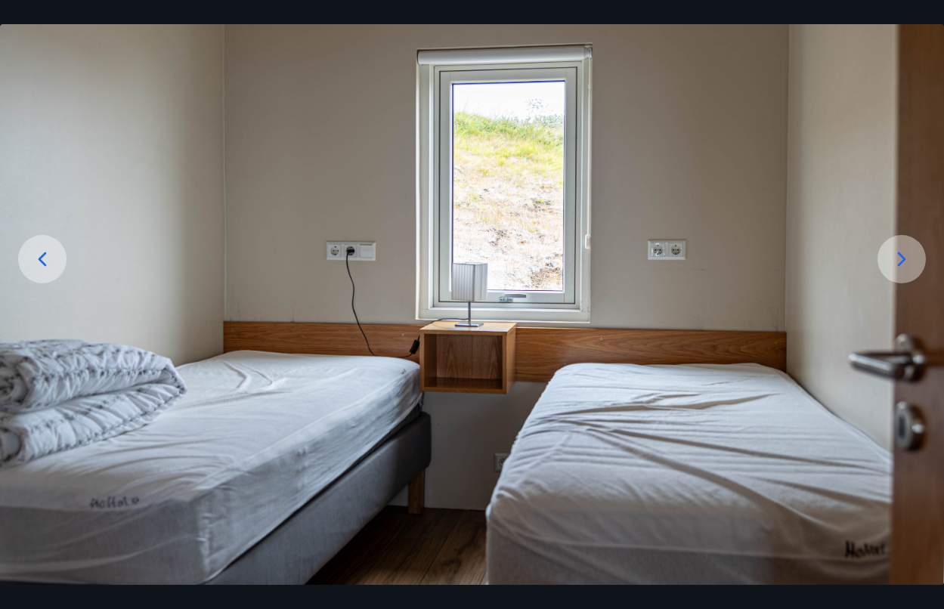
click at [905, 255] on icon at bounding box center [901, 259] width 24 height 24
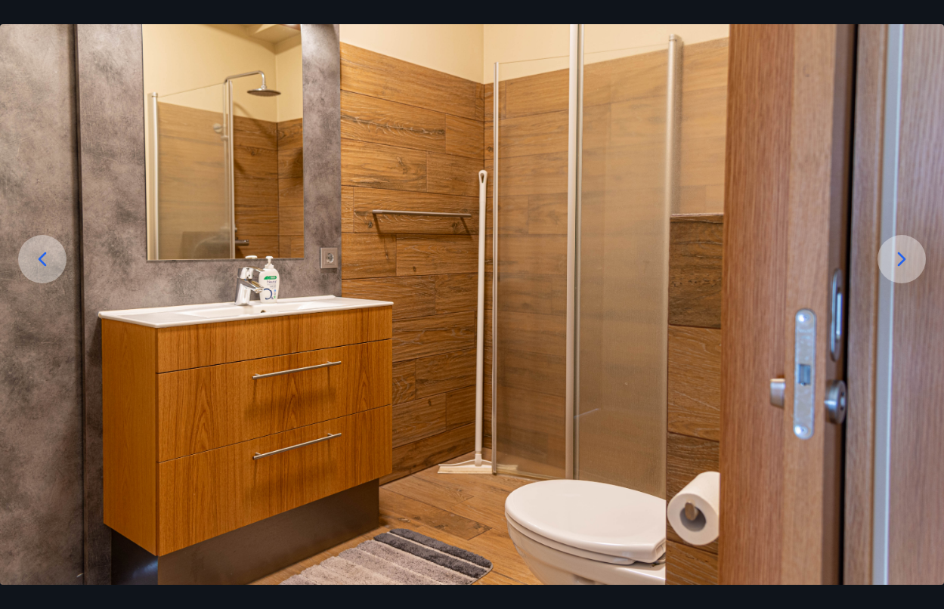
click at [905, 255] on icon at bounding box center [901, 259] width 24 height 24
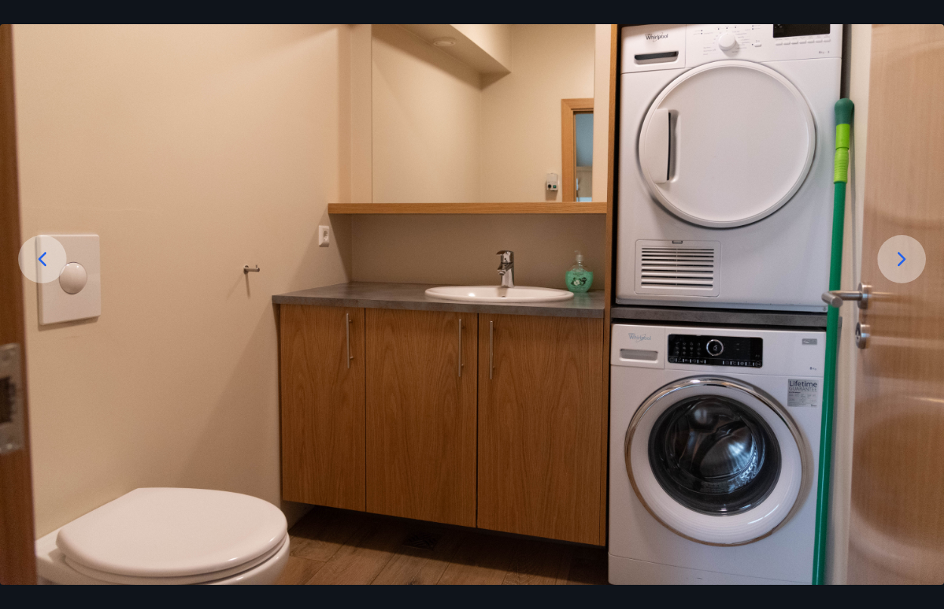
click at [905, 255] on icon at bounding box center [901, 259] width 24 height 24
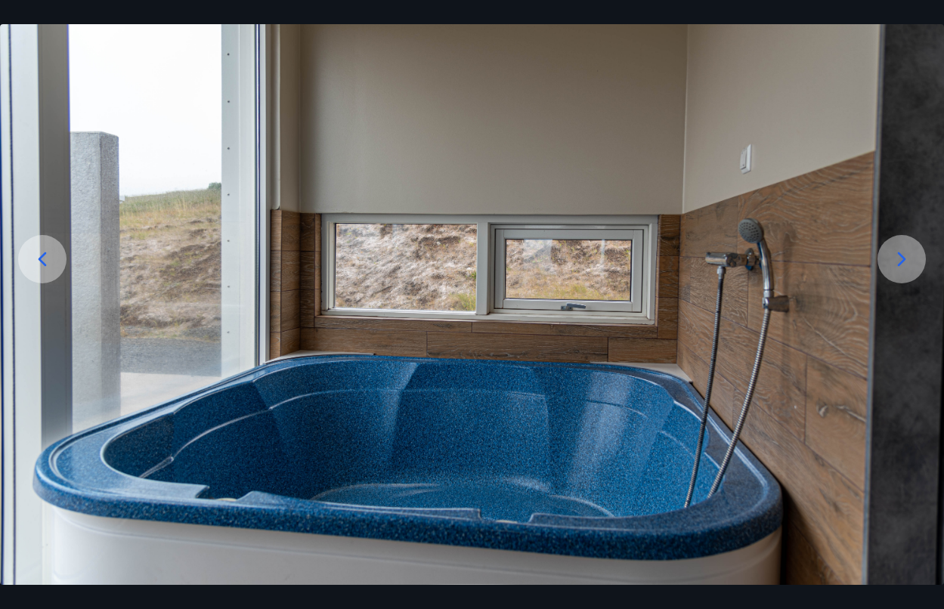
click at [892, 253] on icon at bounding box center [901, 259] width 24 height 24
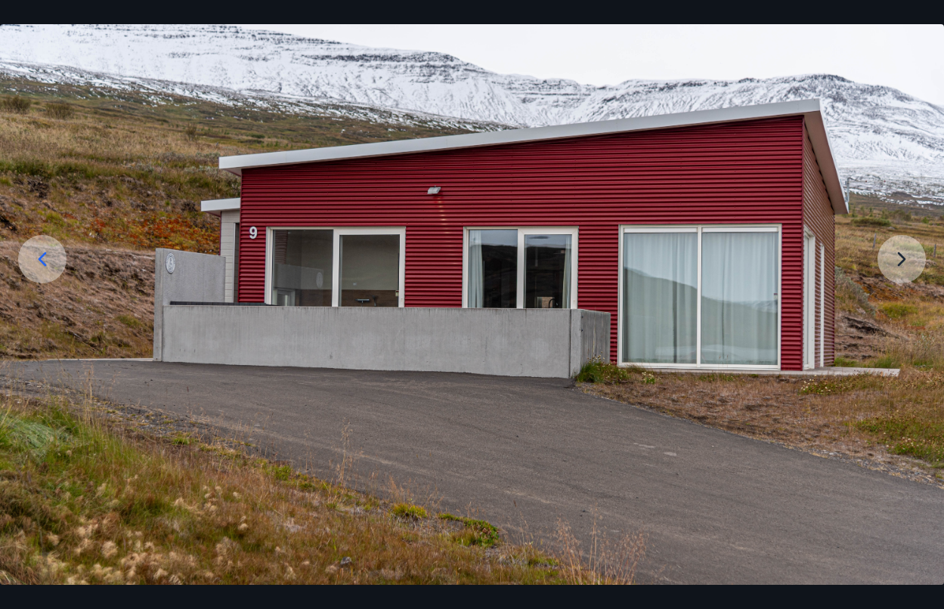
click at [889, 253] on img at bounding box center [472, 270] width 944 height 630
click at [894, 257] on img at bounding box center [472, 270] width 944 height 630
click at [905, 258] on img at bounding box center [473, 270] width 944 height 630
